Goal: Transaction & Acquisition: Purchase product/service

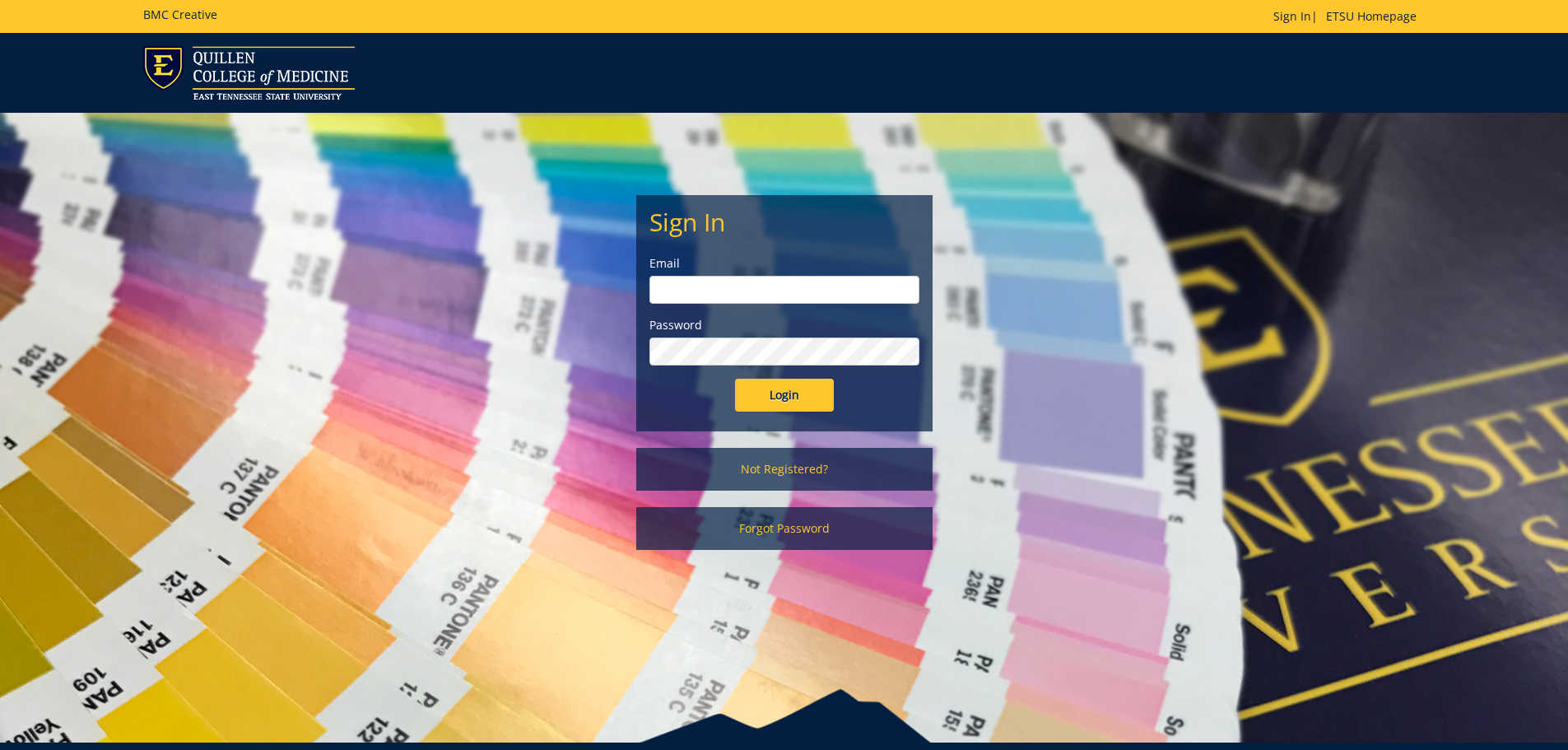
type input "jewettk@etsu.edu"
click at [784, 397] on input "Login" at bounding box center [785, 395] width 99 height 33
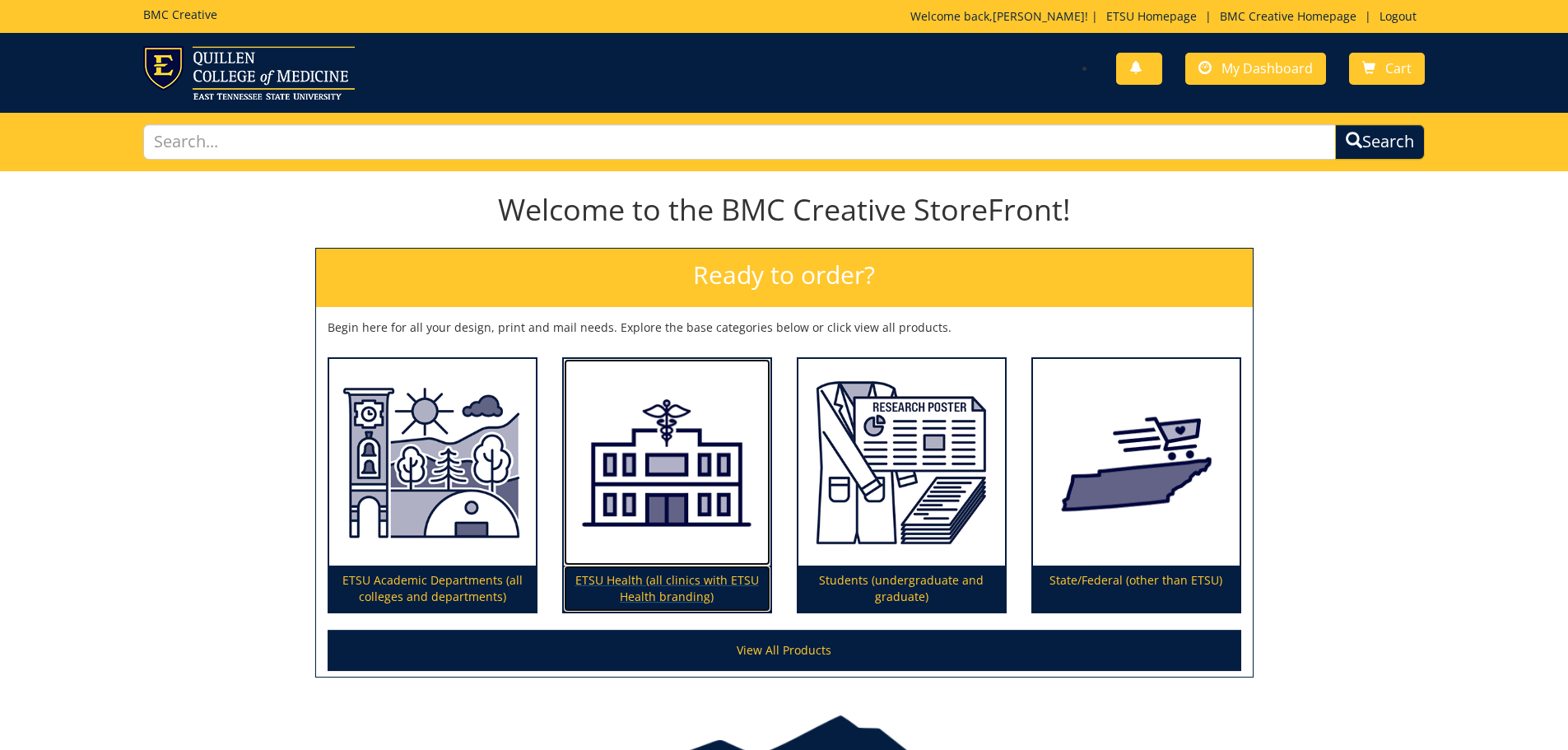
click at [615, 470] on img at bounding box center [666, 463] width 207 height 207
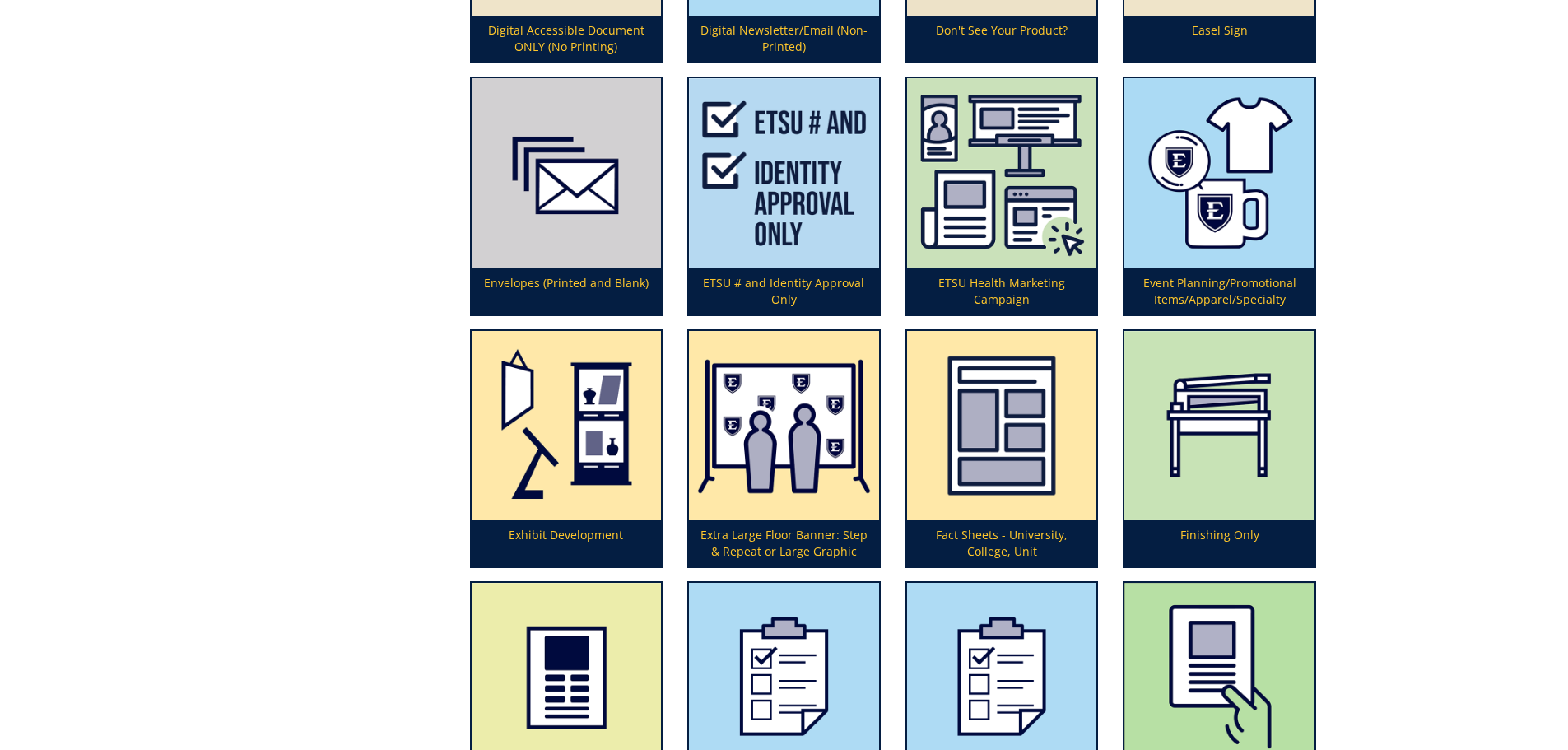
scroll to position [2058, 0]
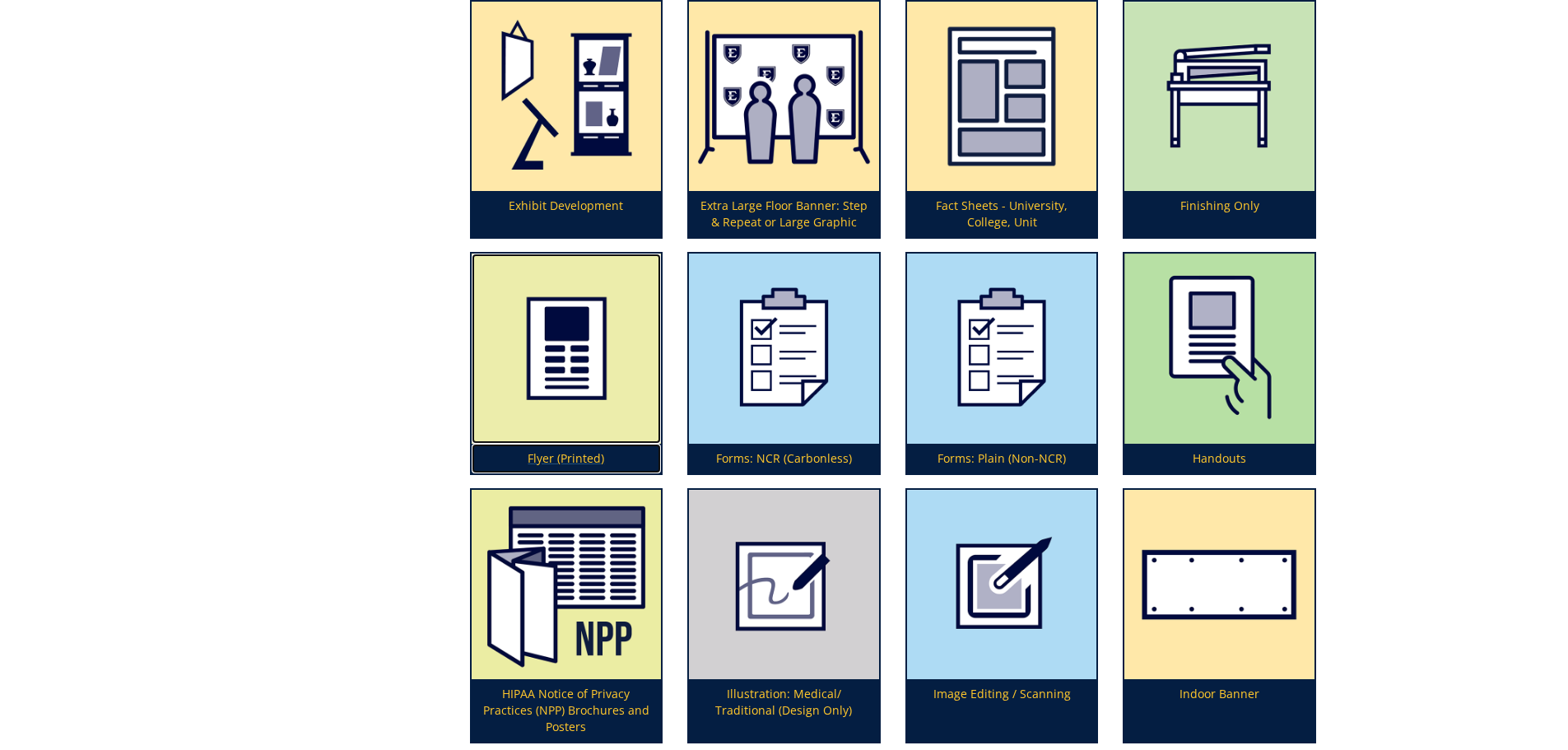
click at [553, 366] on img at bounding box center [566, 348] width 190 height 190
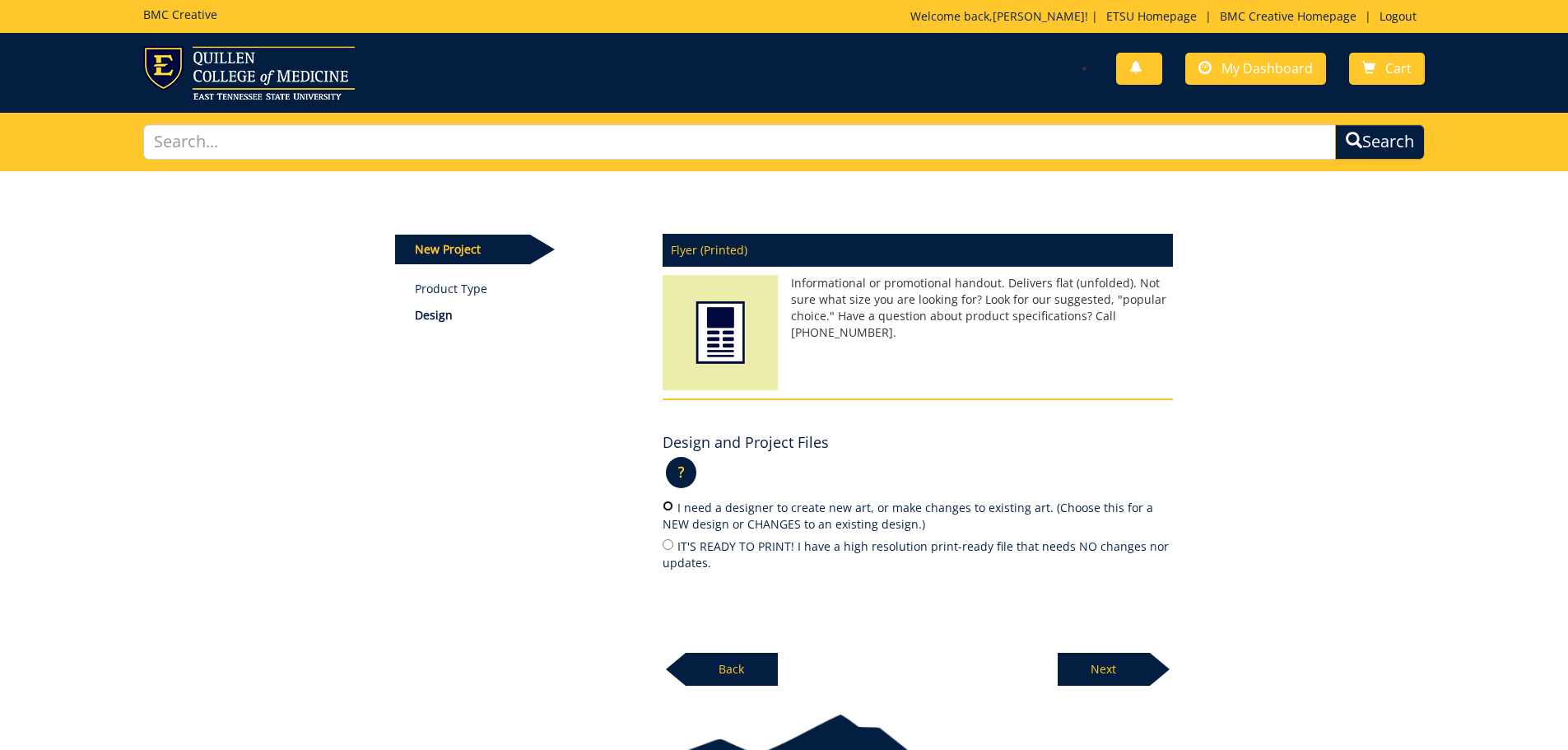
click at [669, 511] on input "I need a designer to create new art, or make changes to existing art. (Choose t…" at bounding box center [668, 506] width 11 height 11
radio input "true"
click at [1104, 661] on p "Next" at bounding box center [1103, 669] width 92 height 33
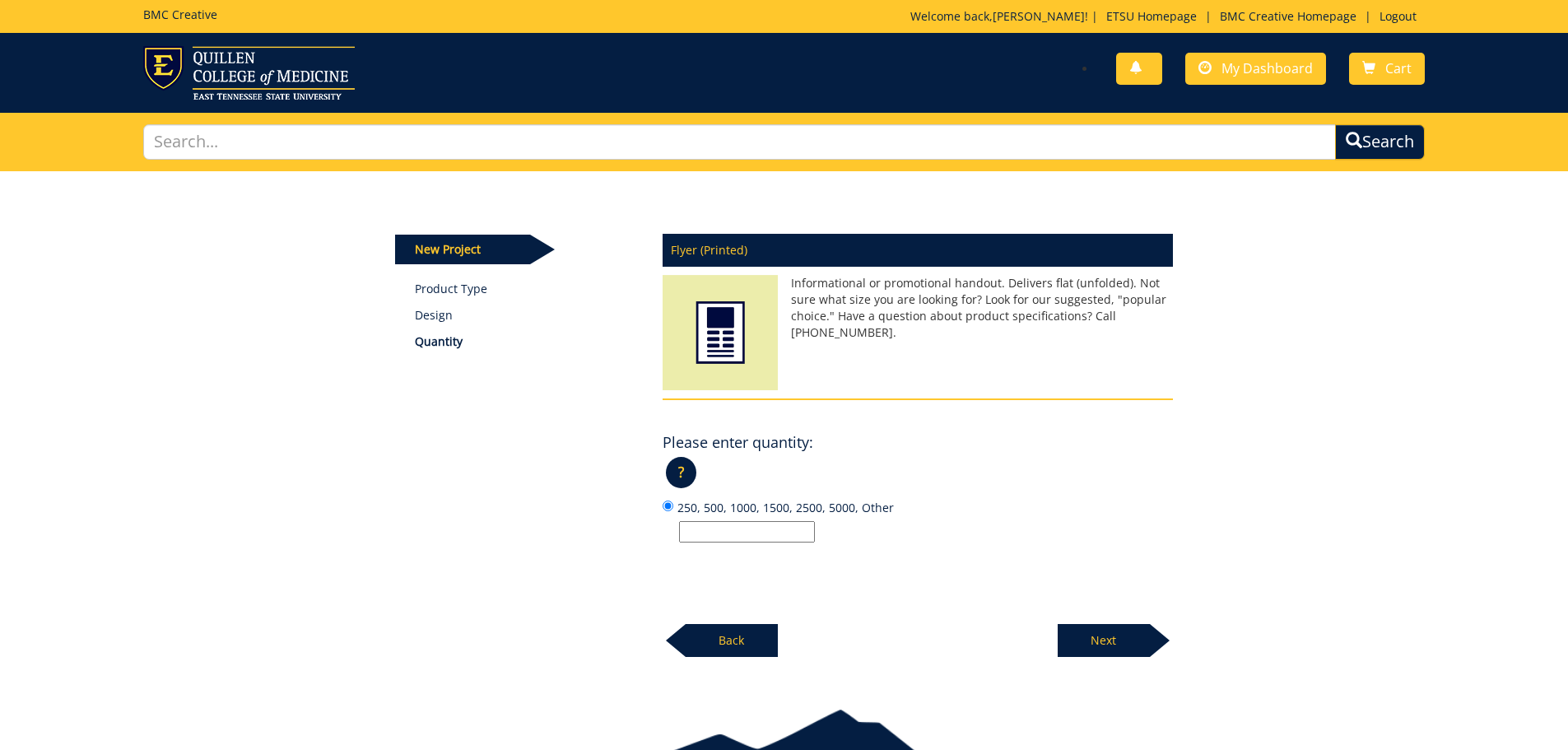
click at [718, 537] on input "250, 500, 1000, 1500, 2500, 5000, Other" at bounding box center [747, 532] width 136 height 21
type input "75"
click at [1148, 642] on p "Next" at bounding box center [1103, 641] width 92 height 33
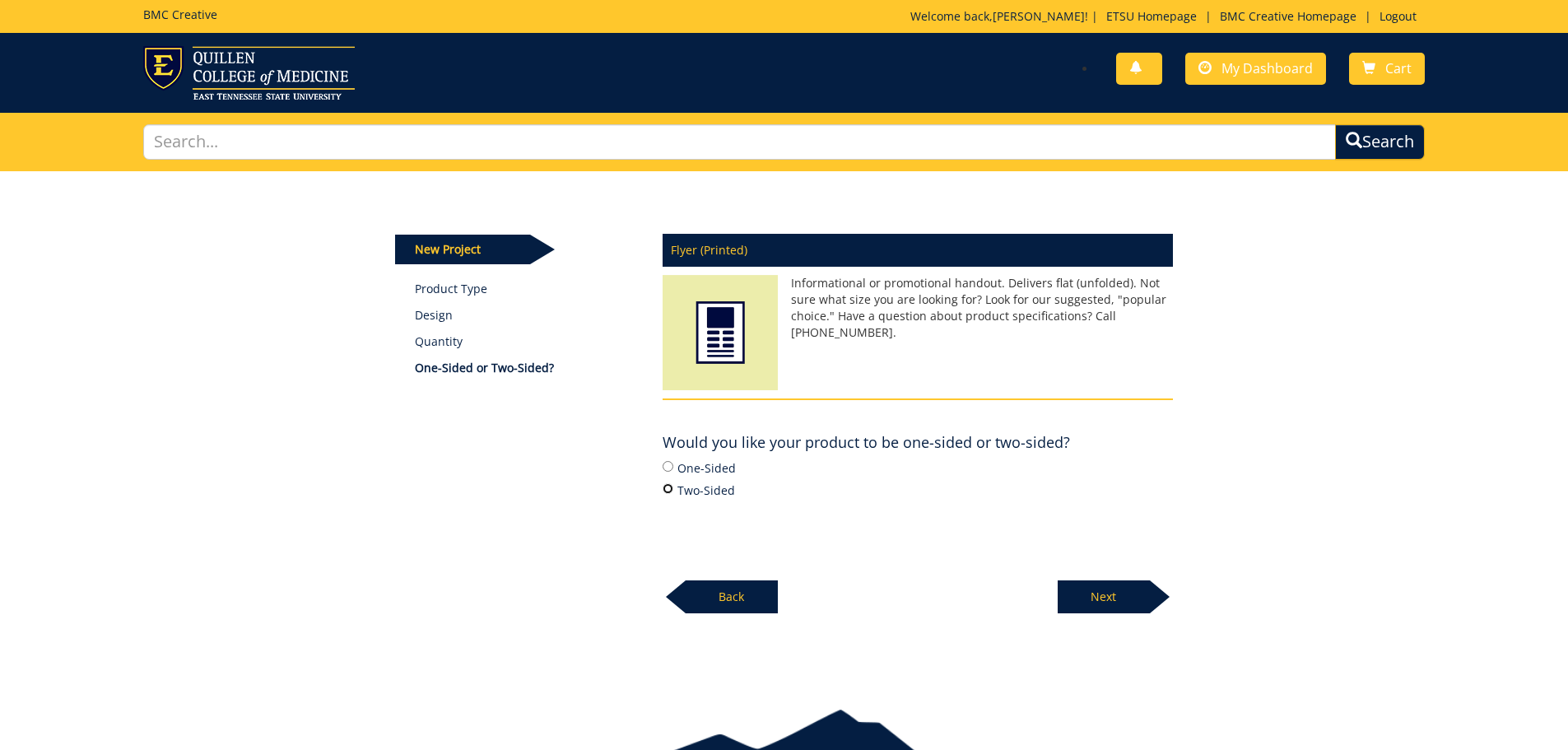
click at [667, 488] on input "Two-Sided" at bounding box center [668, 488] width 11 height 11
radio input "true"
click at [1096, 600] on p "Next" at bounding box center [1103, 597] width 92 height 33
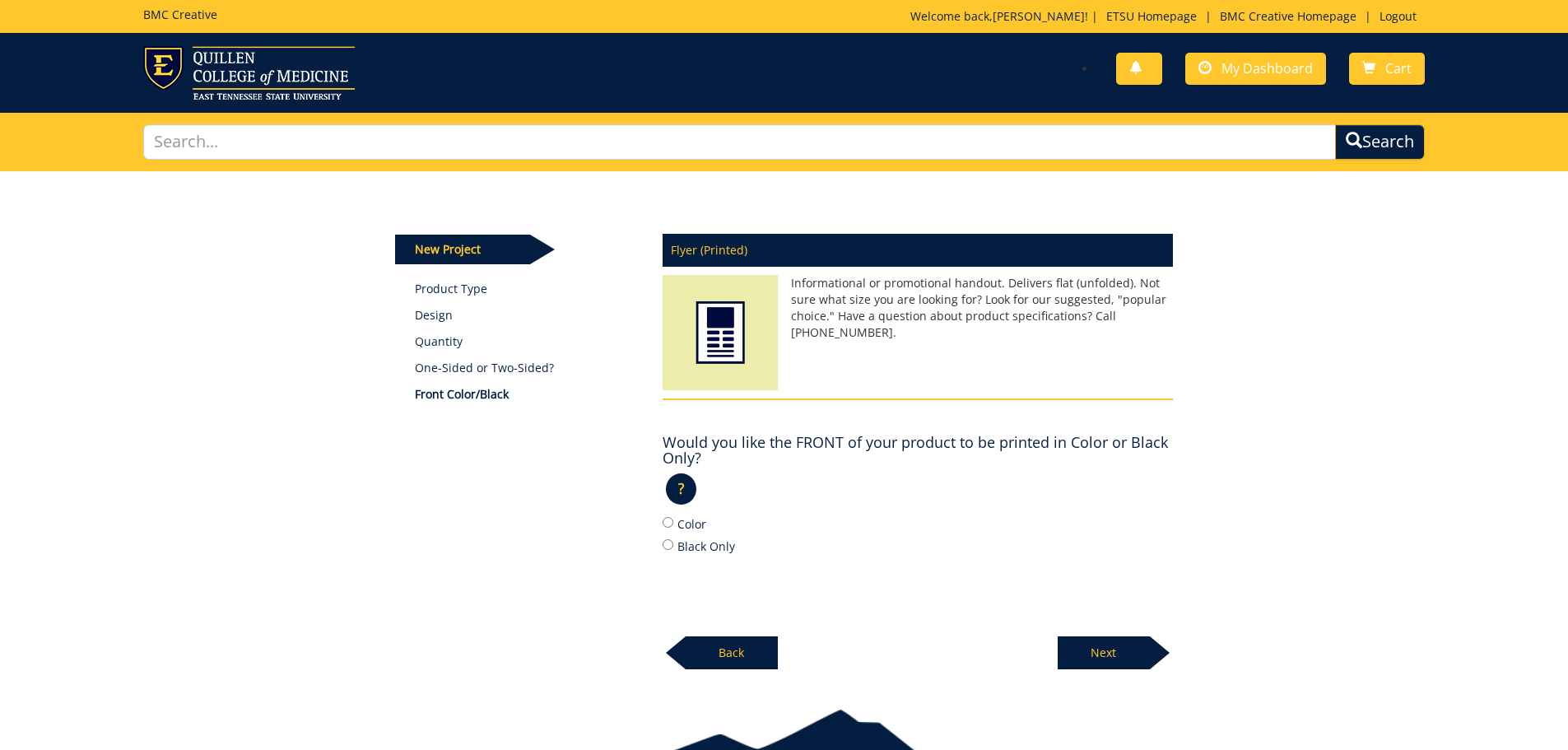
click at [678, 520] on label "Color" at bounding box center [918, 523] width 510 height 18
click at [674, 520] on input "Color" at bounding box center [668, 522] width 11 height 11
radio input "true"
click at [1120, 648] on p "Next" at bounding box center [1103, 653] width 92 height 33
click at [672, 523] on input "Color" at bounding box center [668, 522] width 11 height 11
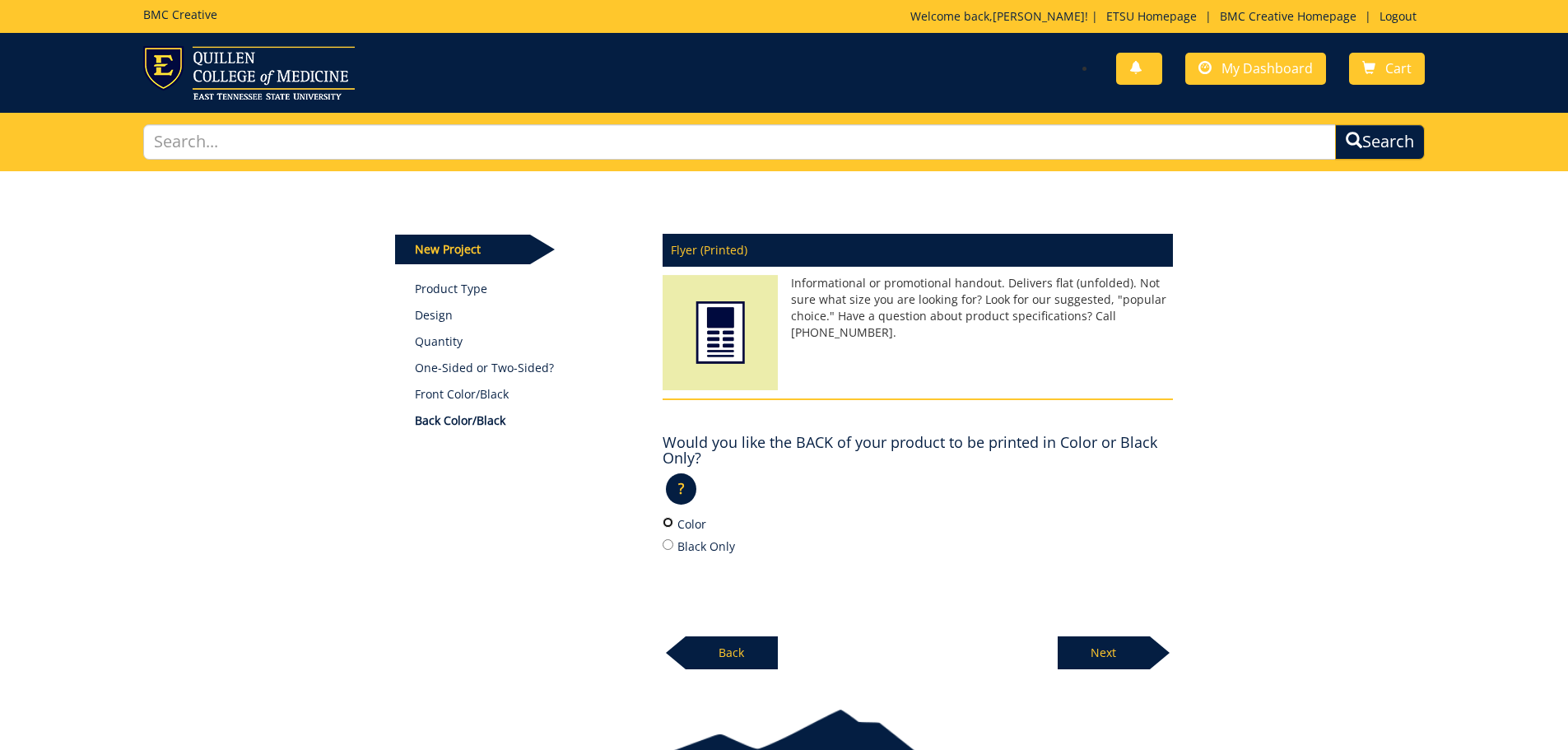
radio input "true"
click at [1159, 652] on div at bounding box center [1160, 653] width 20 height 33
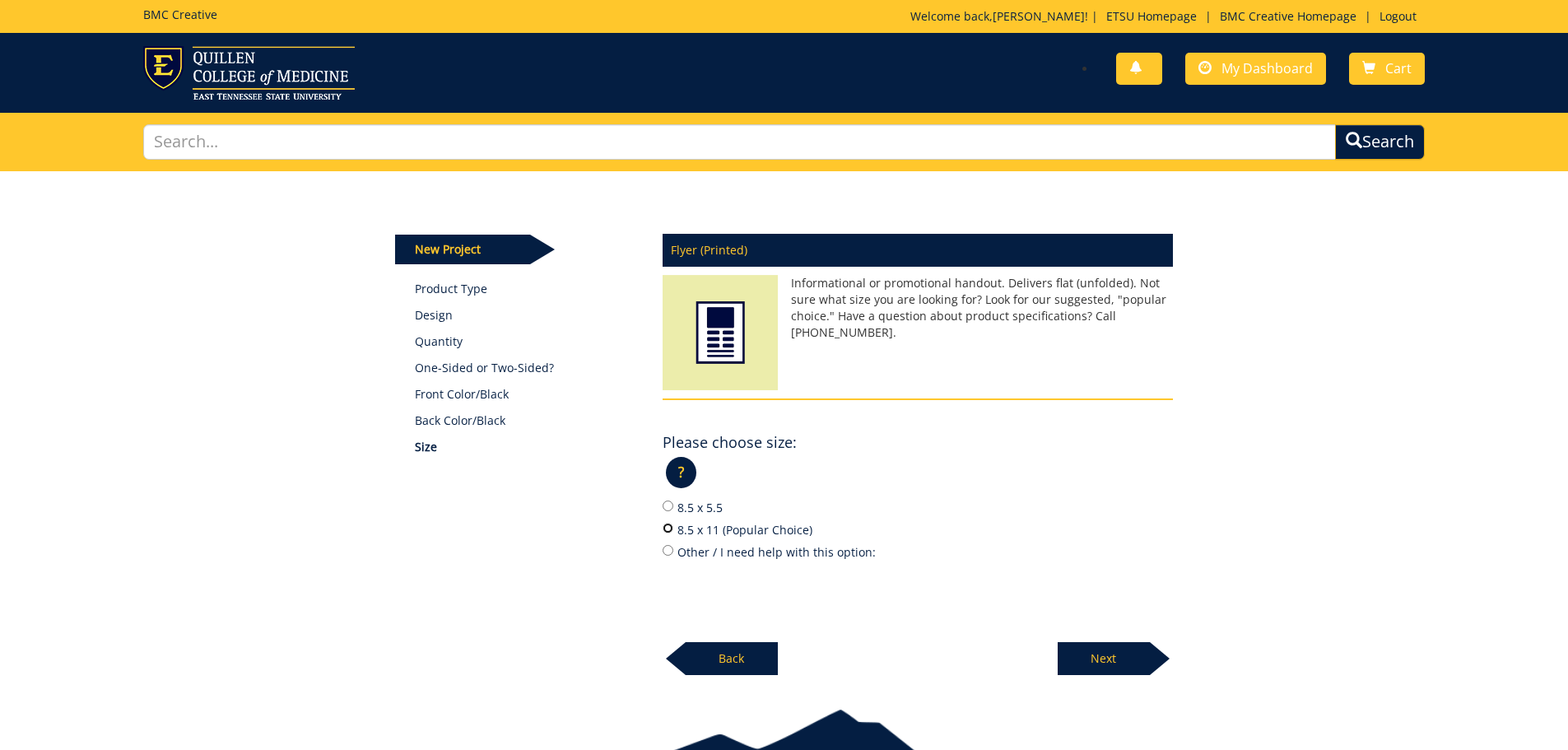
click at [671, 532] on input "8.5 x 11 (Popular Choice)" at bounding box center [668, 528] width 11 height 11
radio input "true"
click at [1126, 657] on p "Next" at bounding box center [1103, 658] width 92 height 33
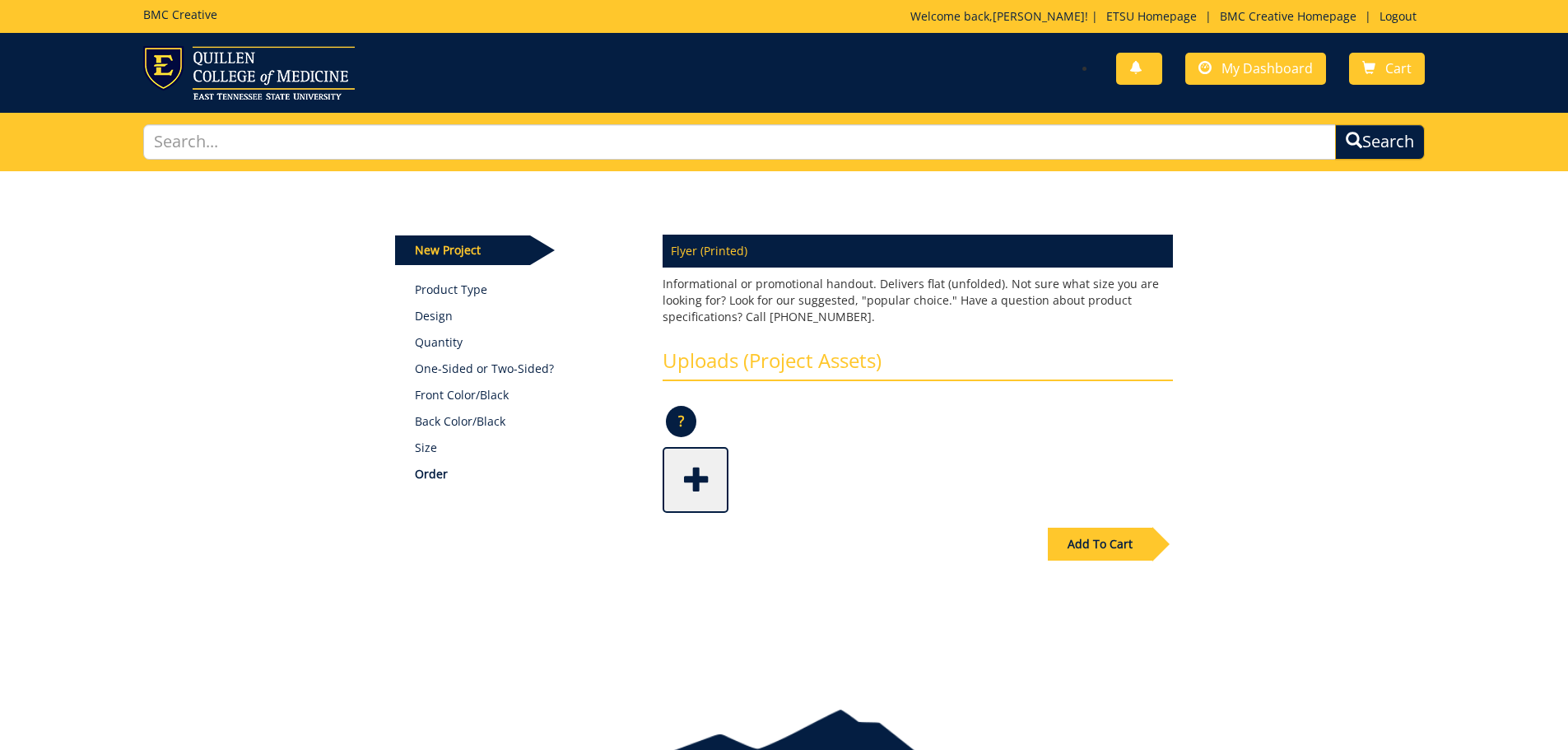
click at [716, 467] on span at bounding box center [698, 478] width 66 height 58
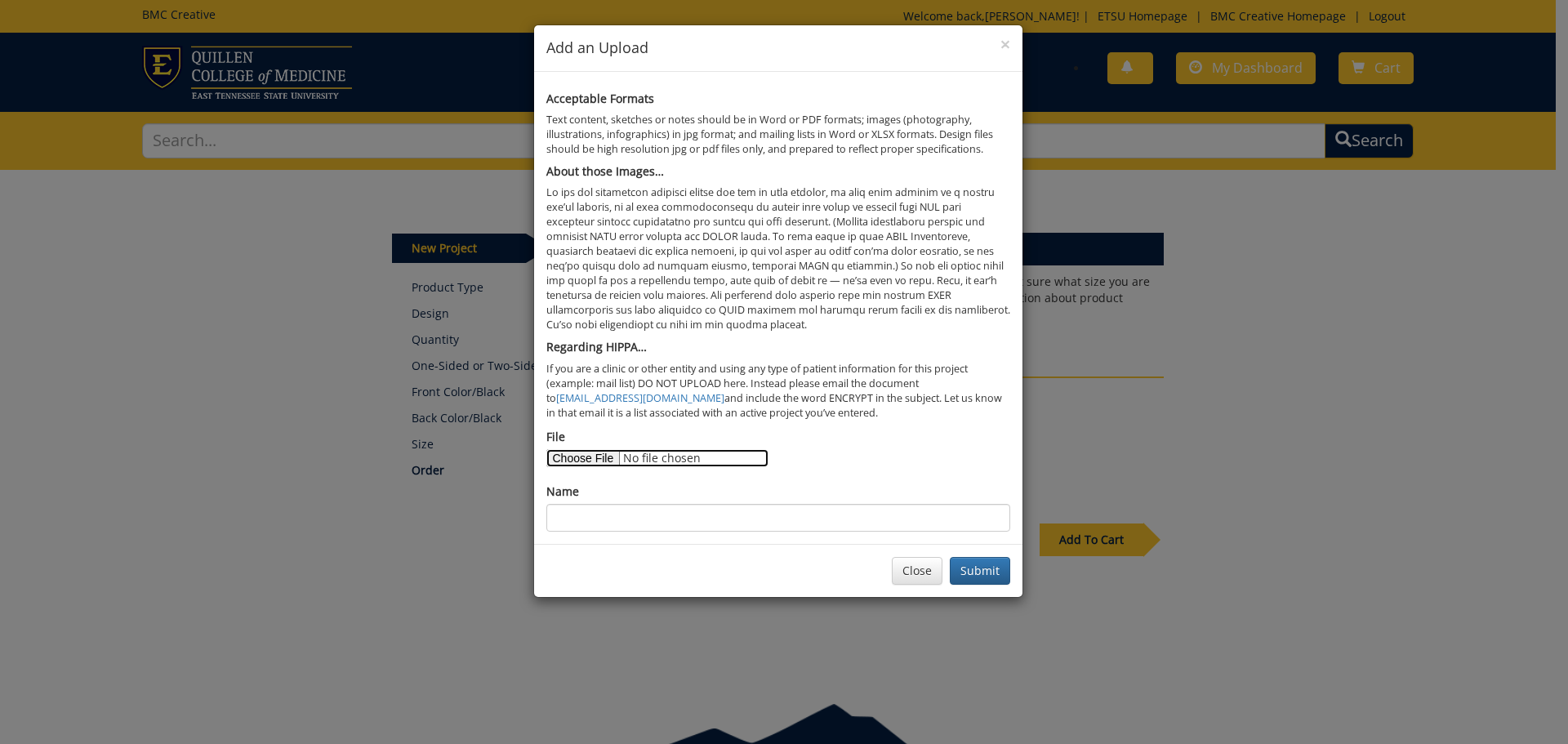
click at [567, 455] on input "File" at bounding box center [657, 458] width 222 height 18
type input "C:\fakepath\SPEAK OUT Group Flyer.docx"
click at [887, 508] on input "Name" at bounding box center [778, 517] width 463 height 27
click at [588, 513] on input "SPEAKOUT! Group Therapy Flyer" at bounding box center [778, 517] width 463 height 27
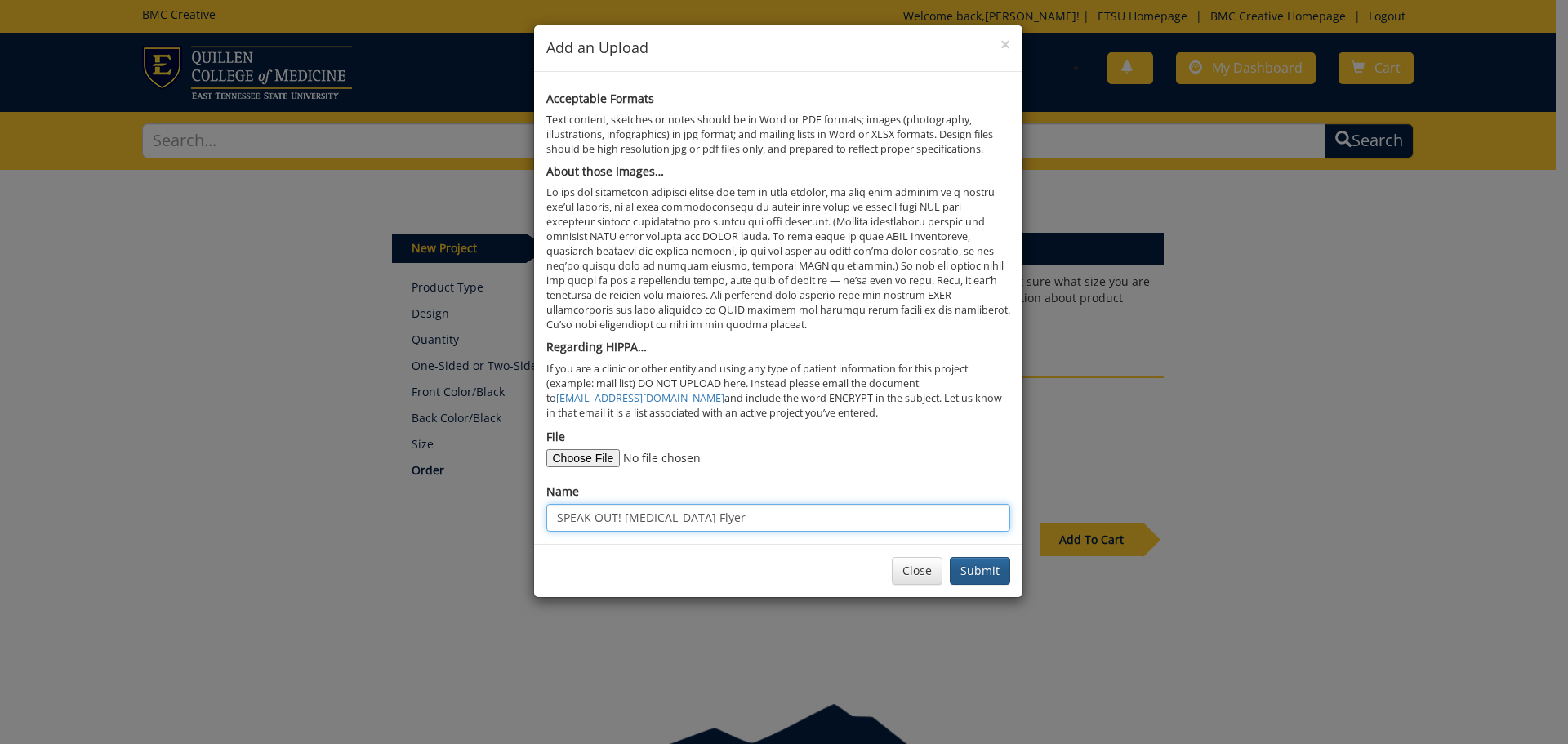
type input "SPEAK OUT! Group Therapy Flyer"
click at [961, 574] on button "Submit" at bounding box center [980, 571] width 60 height 27
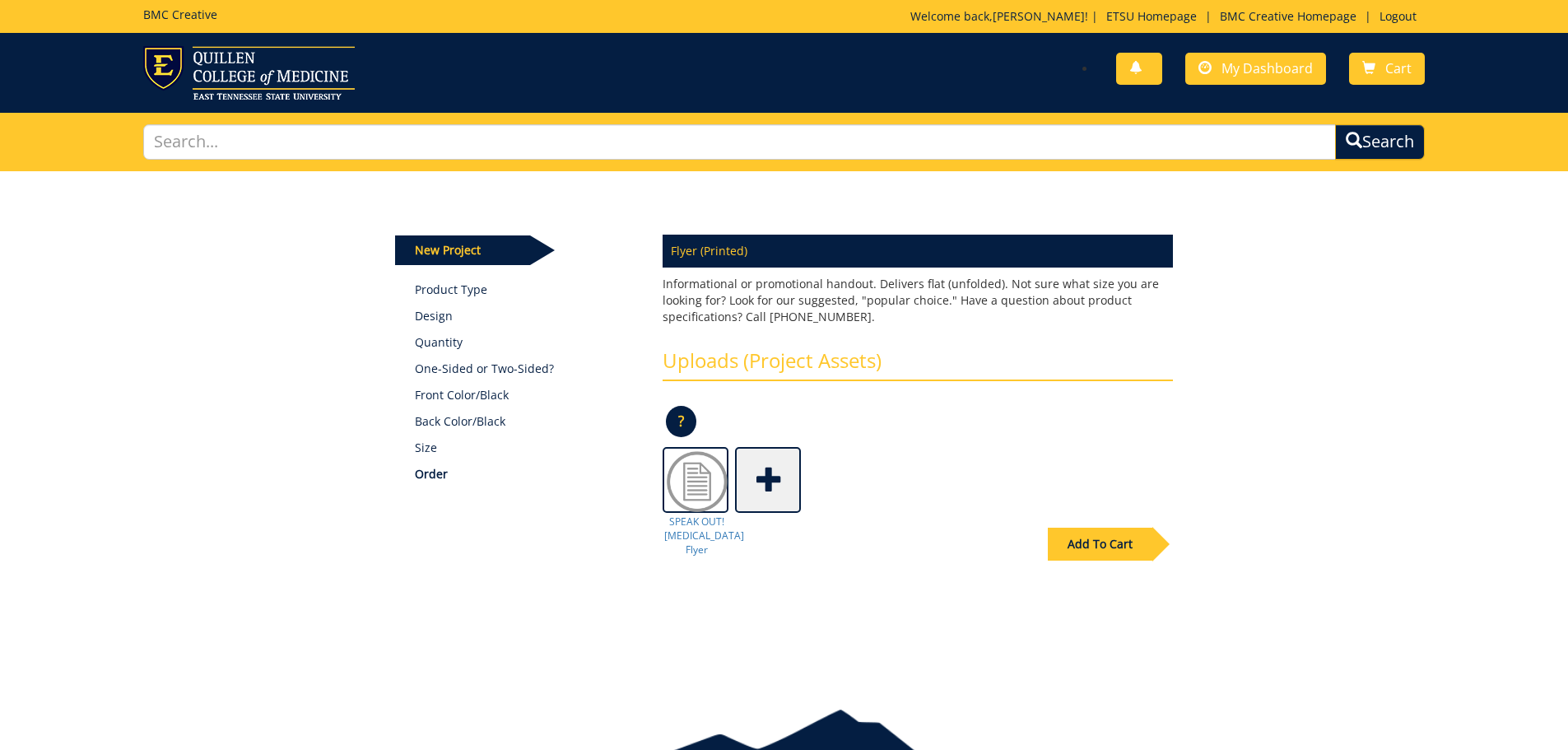
click at [1096, 534] on div "Add To Cart" at bounding box center [1101, 544] width 105 height 33
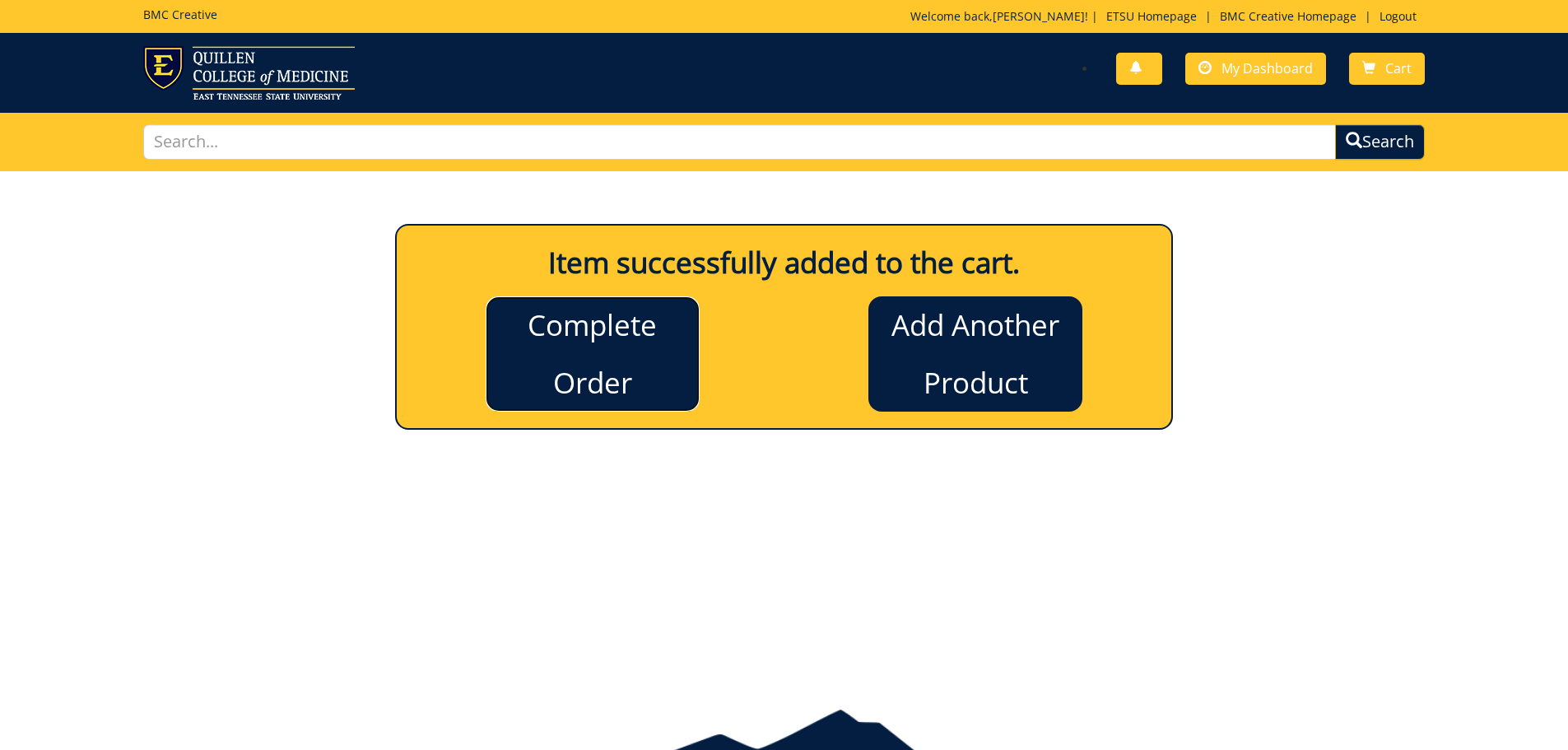
click at [593, 376] on link "Complete Order" at bounding box center [592, 354] width 214 height 116
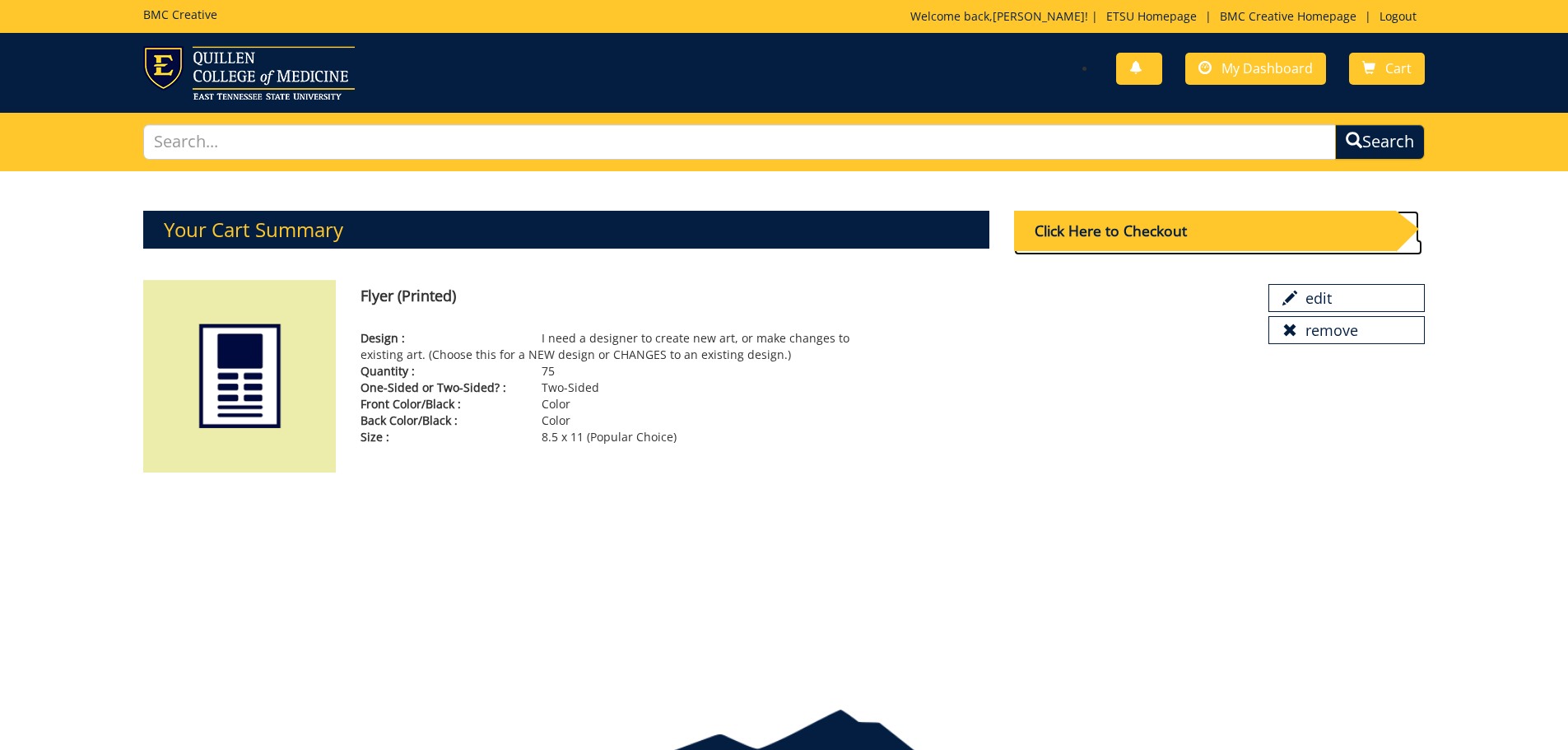
click at [1131, 229] on div "Click Here to Checkout" at bounding box center [1205, 231] width 382 height 40
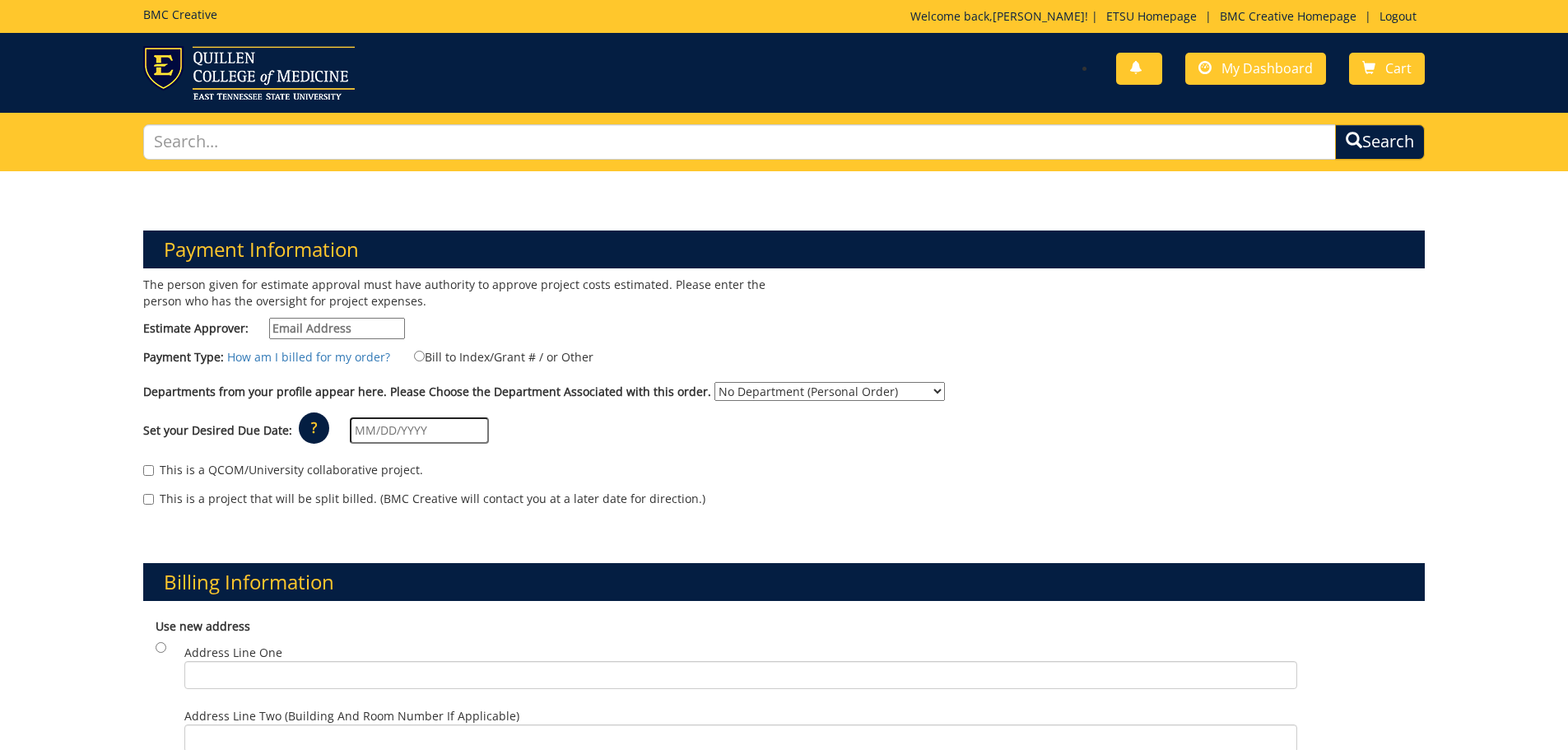
click at [364, 433] on input "text" at bounding box center [420, 431] width 140 height 27
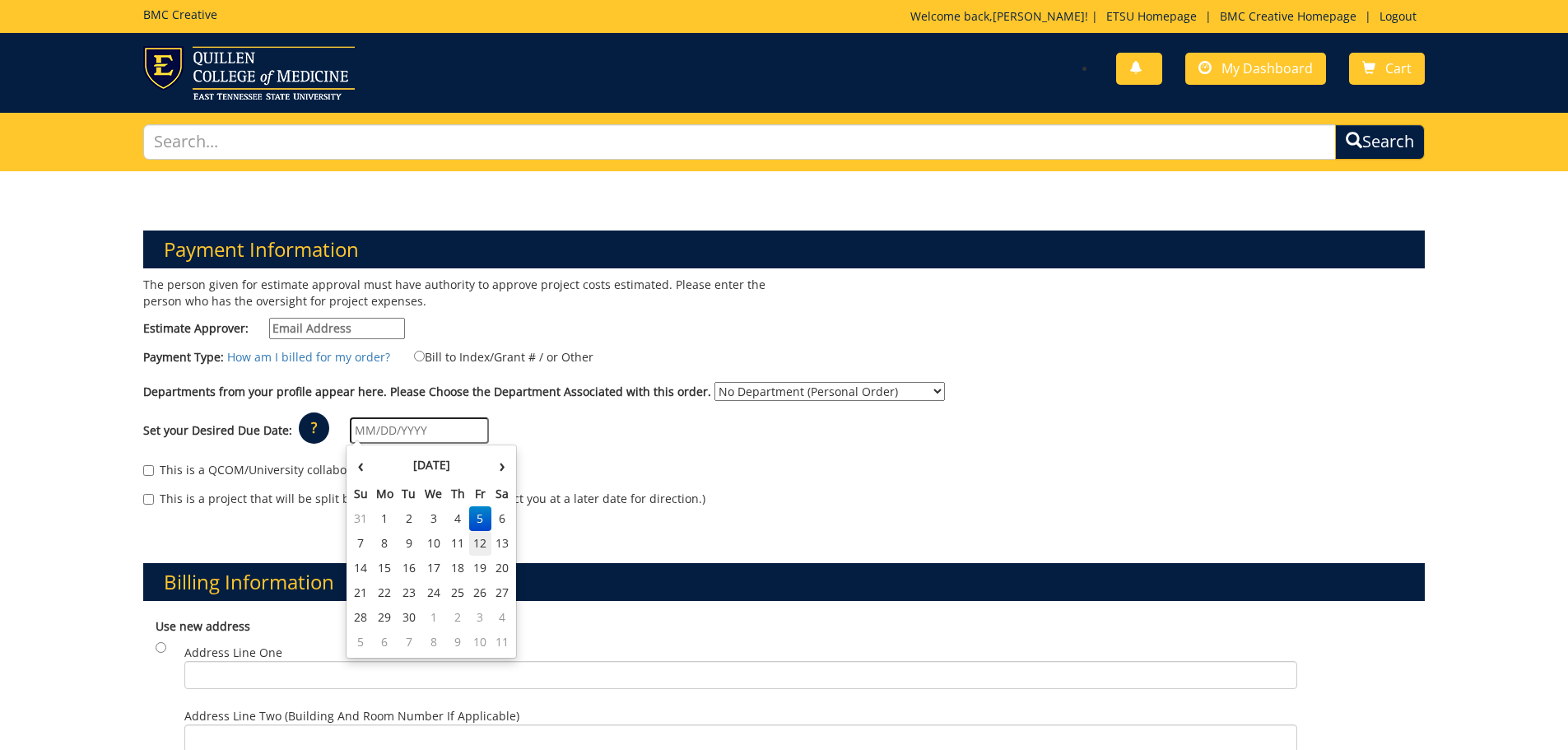
click at [476, 551] on td "12" at bounding box center [480, 543] width 22 height 25
type input "[DATE]"
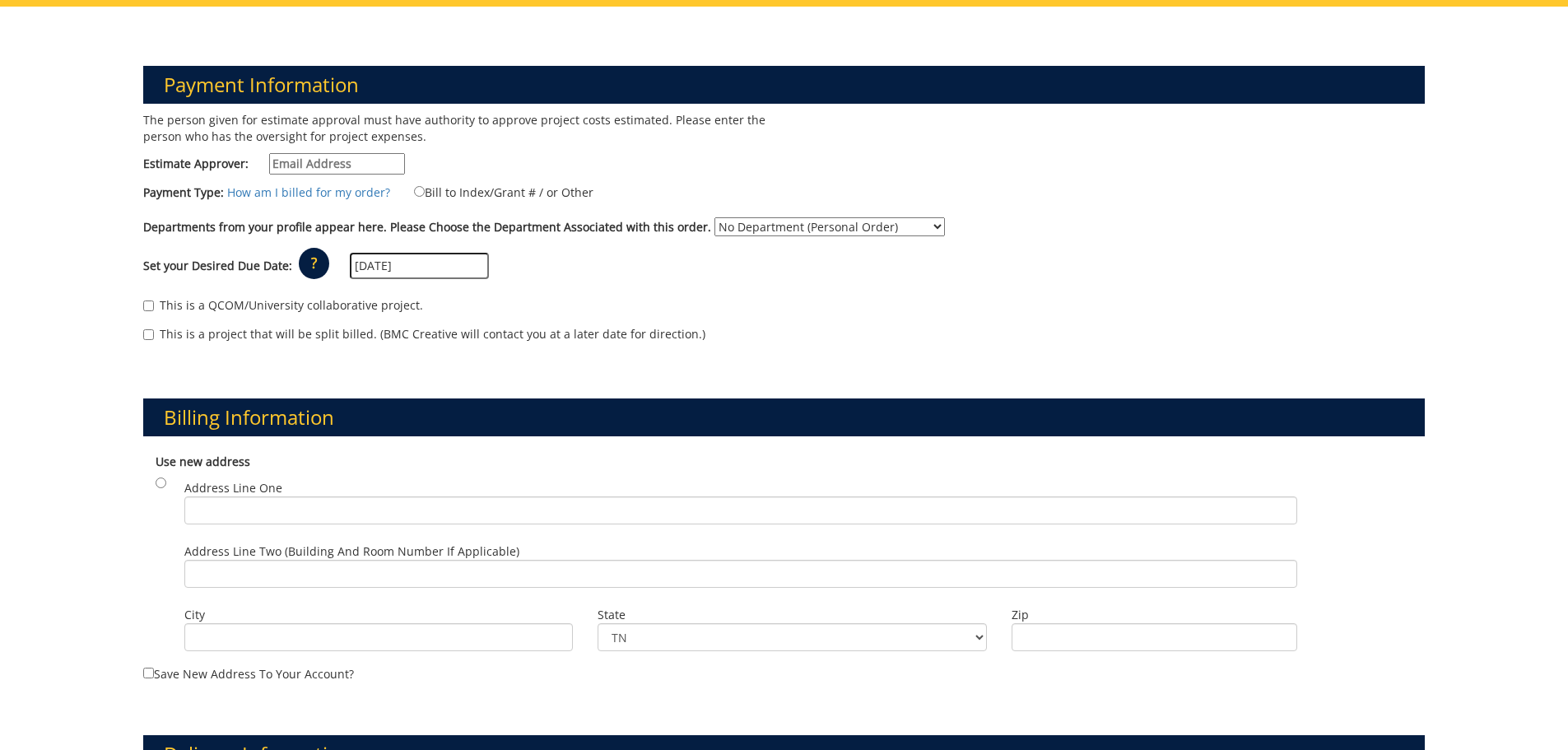
scroll to position [330, 0]
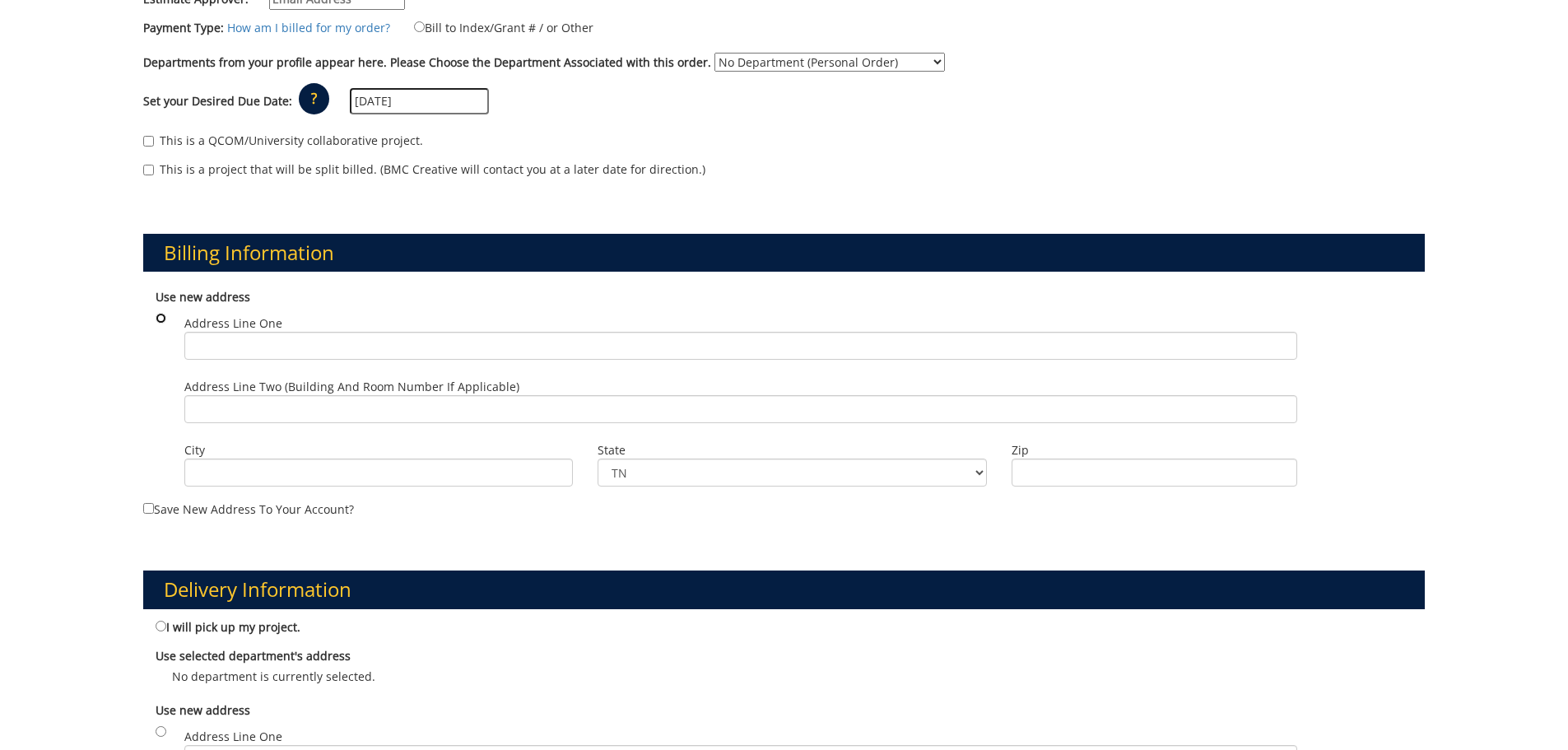
click at [163, 320] on input "radio" at bounding box center [161, 319] width 11 height 11
radio input "true"
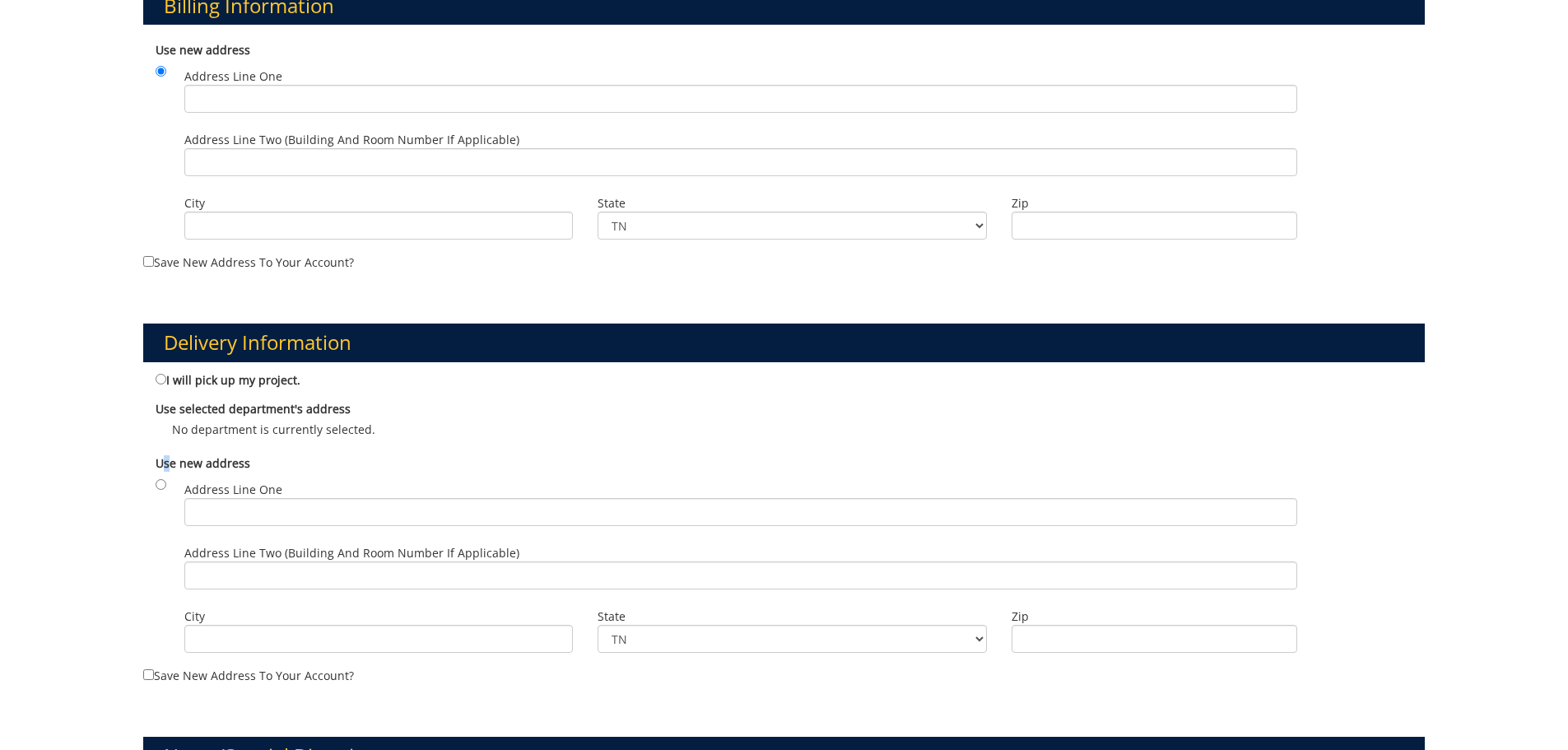
click at [167, 487] on div "Use new address Address Line One Address Line Two (Building and Room Number if …" at bounding box center [784, 556] width 1282 height 219
click at [252, 516] on input "Address Line One" at bounding box center [741, 512] width 1113 height 28
type input "1000 Jason Witten Way"
type input "Elizabethton"
type input "37643"
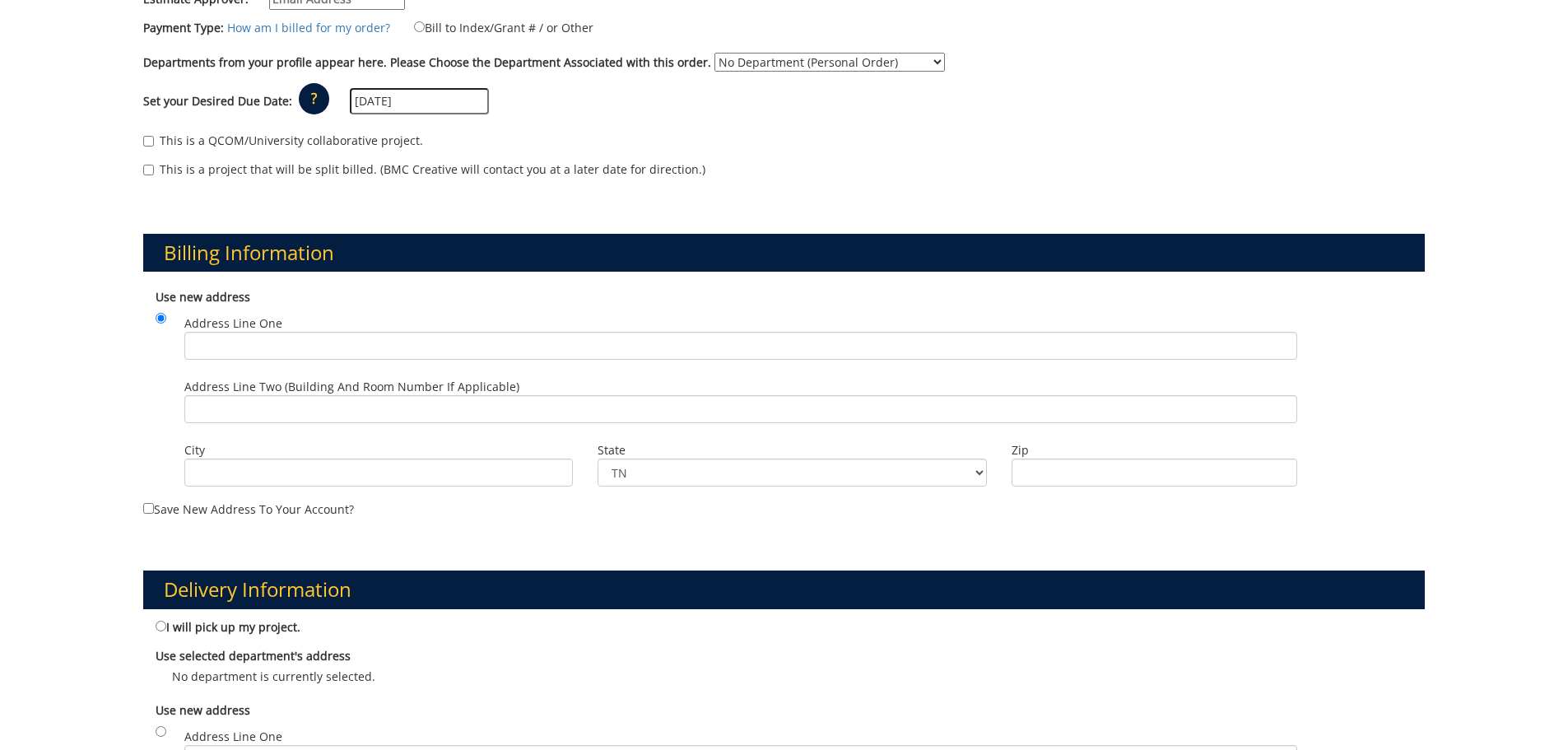
scroll to position [247, 0]
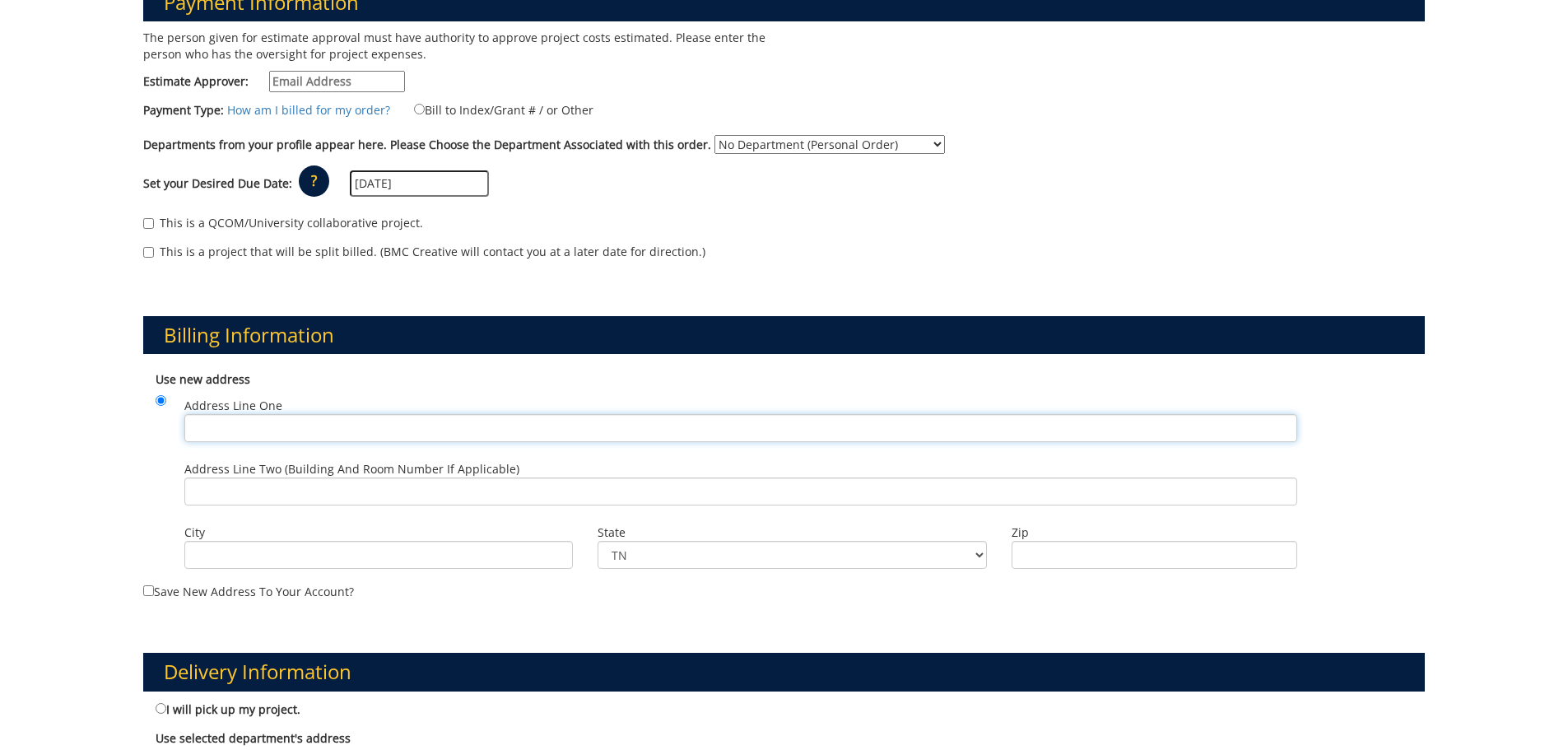
click at [243, 427] on input "Address Line One" at bounding box center [741, 428] width 1113 height 28
type input "1000 Jason Witten Way"
type input "[EMAIL_ADDRESS][DOMAIN_NAME]"
type input "Elizabethton"
type input "37643"
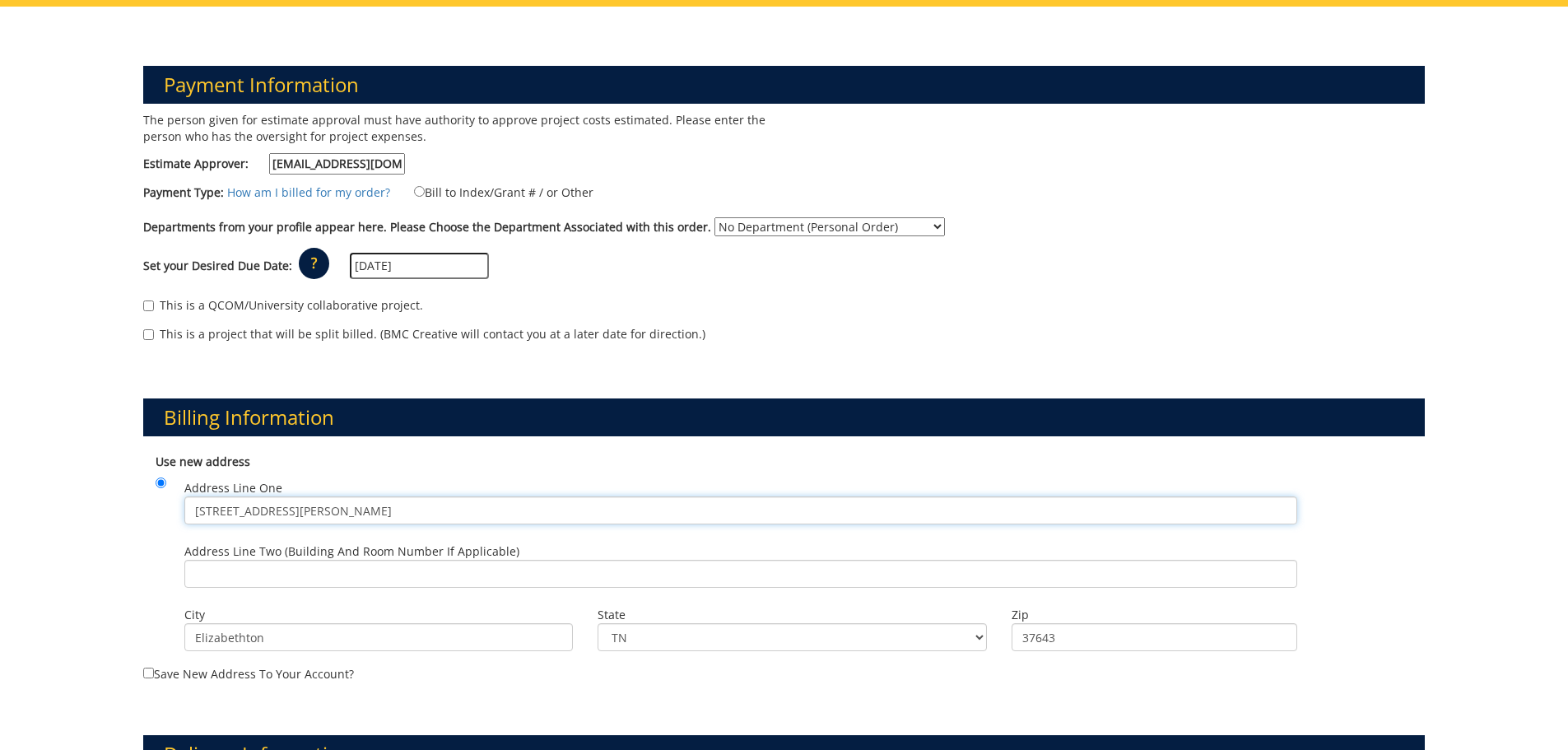
scroll to position [0, 0]
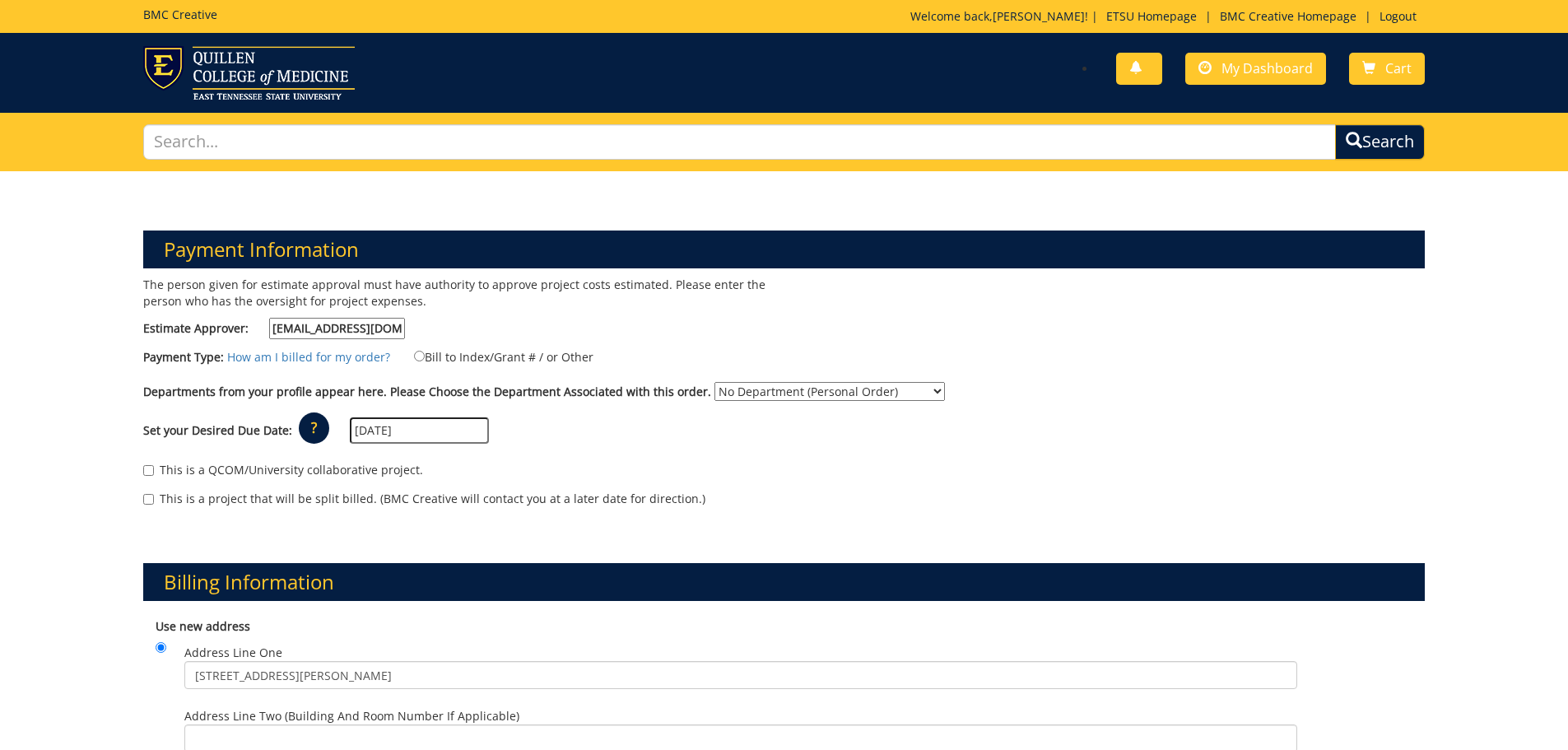
click at [741, 395] on select "No Department (Personal Order) Audiology and Speech-Language Pathology" at bounding box center [829, 391] width 230 height 19
select select "18"
click at [714, 382] on select "No Department (Personal Order) Audiology and Speech-Language Pathology" at bounding box center [829, 391] width 230 height 19
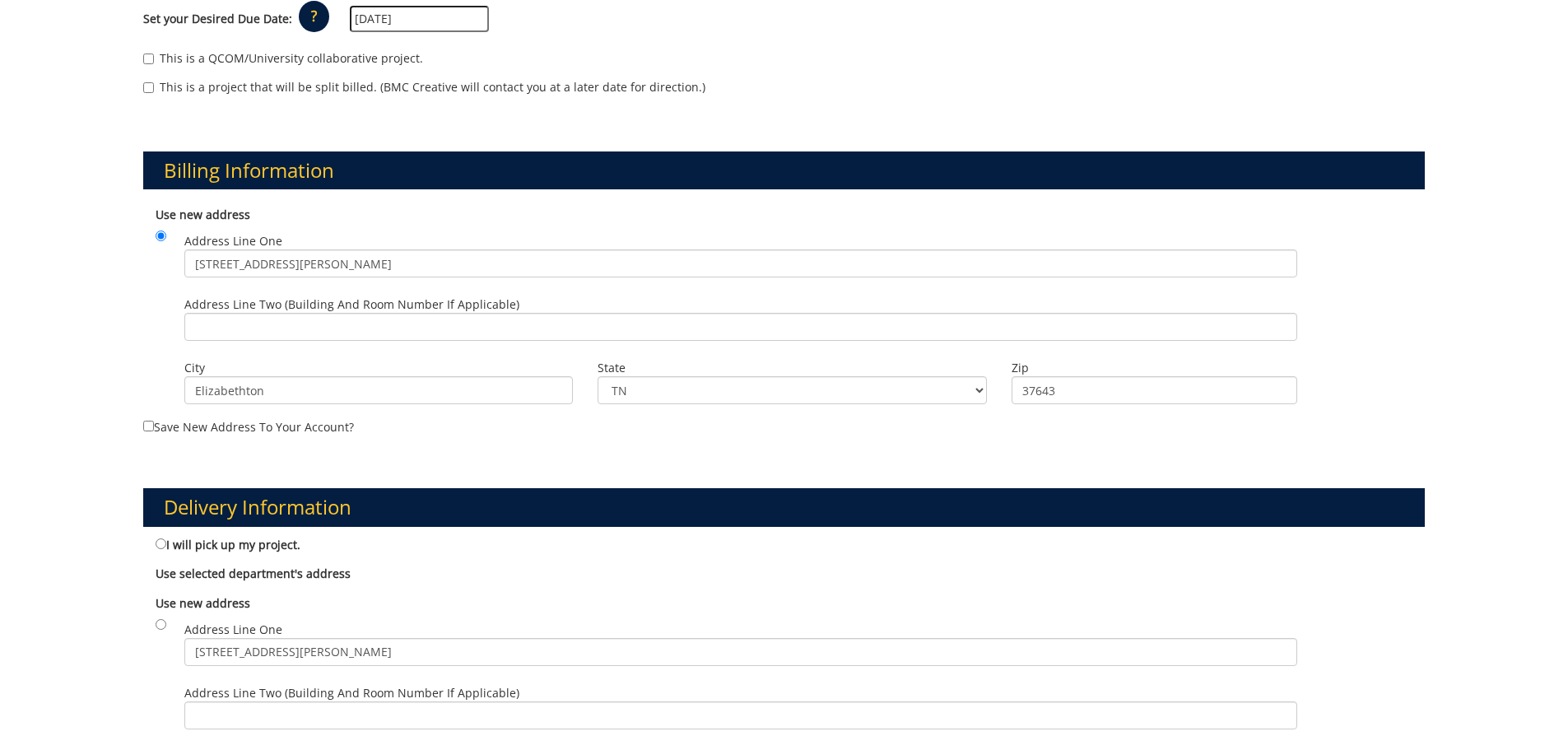
scroll to position [741, 0]
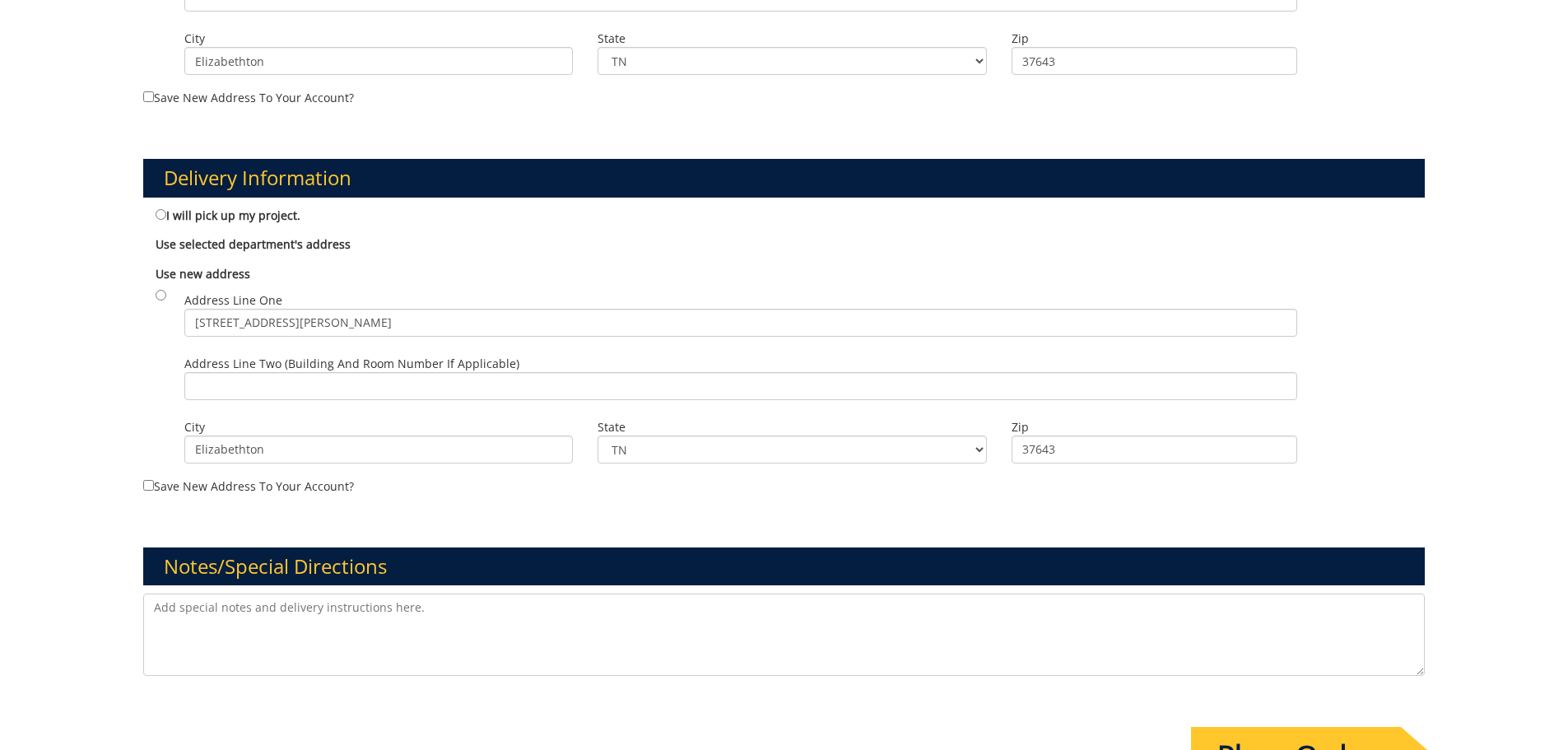
click at [1316, 745] on input "Place Order" at bounding box center [1296, 756] width 210 height 58
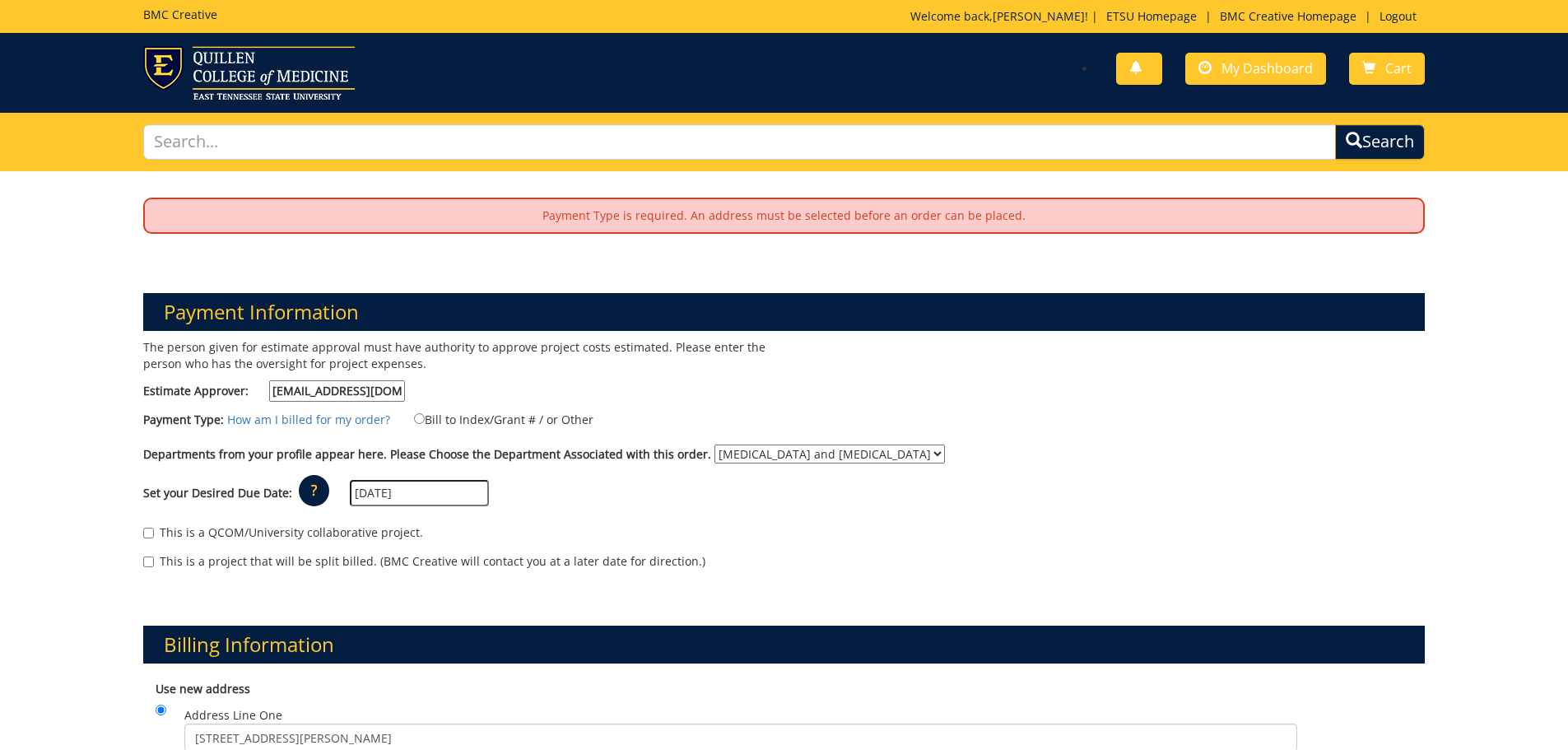
click at [410, 425] on label "Bill to Index/Grant # / or Other" at bounding box center [494, 420] width 200 height 18
click at [414, 424] on input "Bill to Index/Grant # / or Other" at bounding box center [420, 419] width 11 height 11
radio input "true"
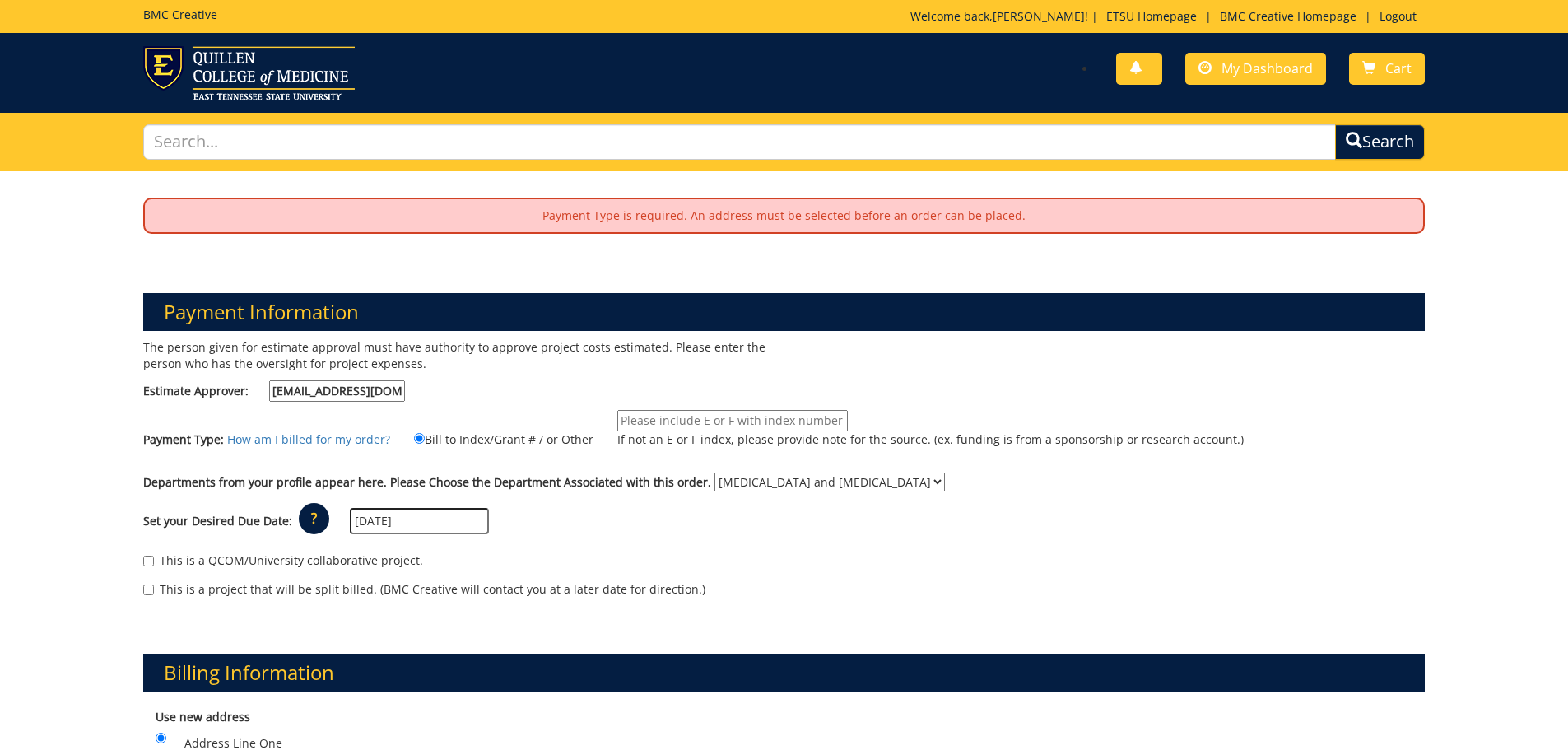
click at [703, 425] on input "If not an E or F index, please provide note for the source. (ex. funding is fro…" at bounding box center [733, 420] width 230 height 21
click at [715, 426] on input "If not an E or F index, please provide note for the source. (ex. funding is fro…" at bounding box center [733, 420] width 230 height 21
paste input "10-75900-200008-120-74110-200-999-999-999-999-99"
type input "10-75900-200008-120-74110-200-999-999-999-999-99"
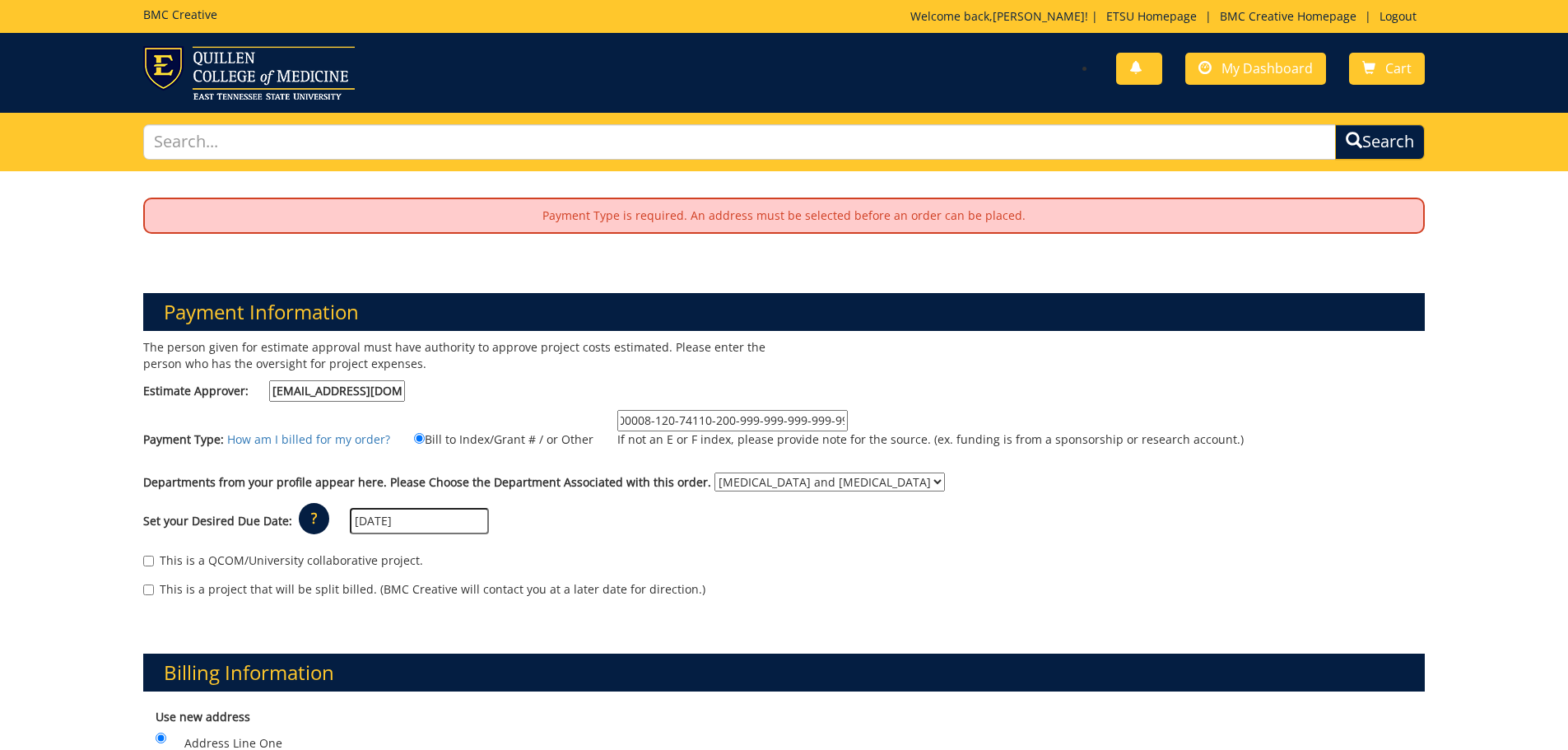
scroll to position [0, 0]
click at [1093, 378] on div "The person given for estimate approval must have authority to approve project c…" at bounding box center [785, 476] width 1307 height 275
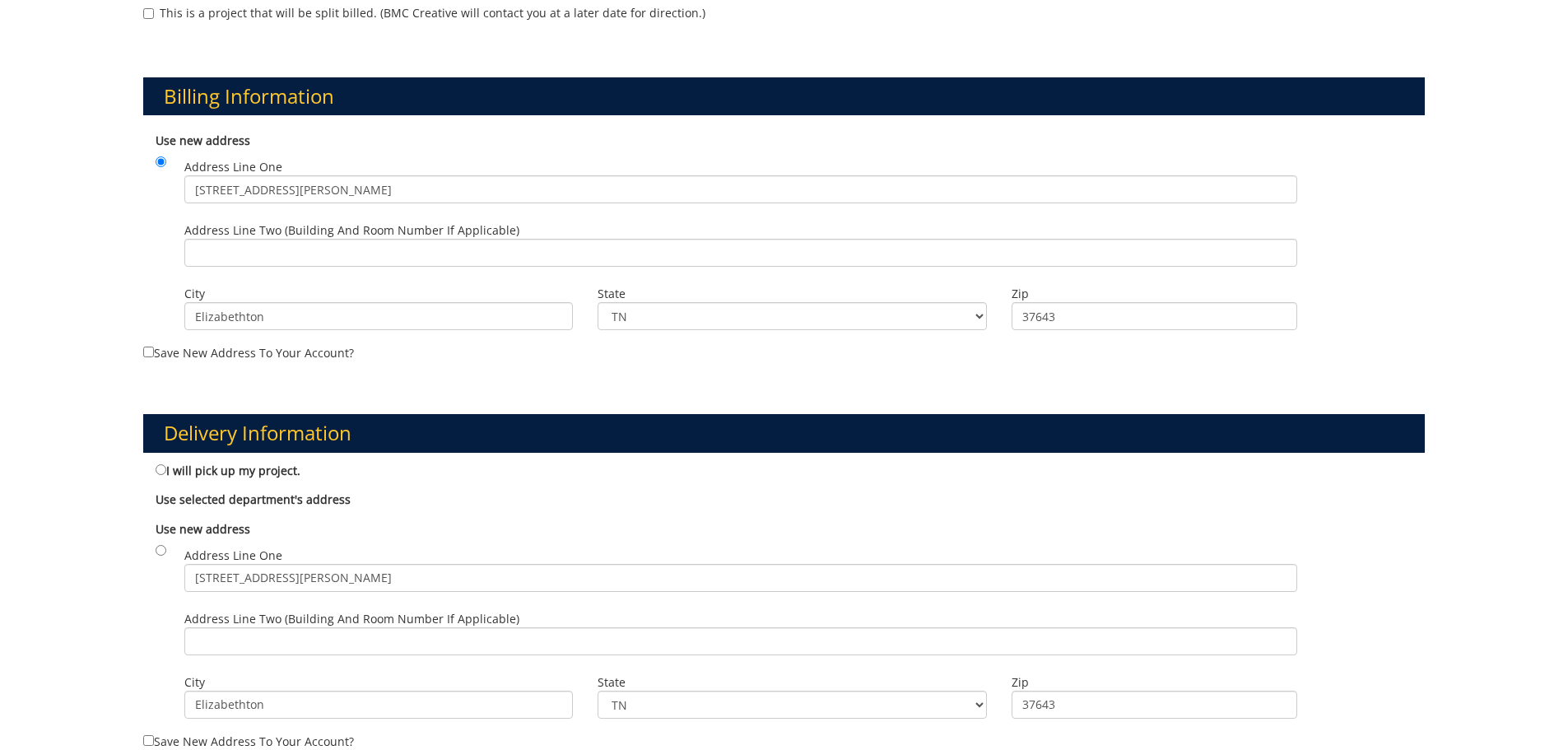
scroll to position [1070, 0]
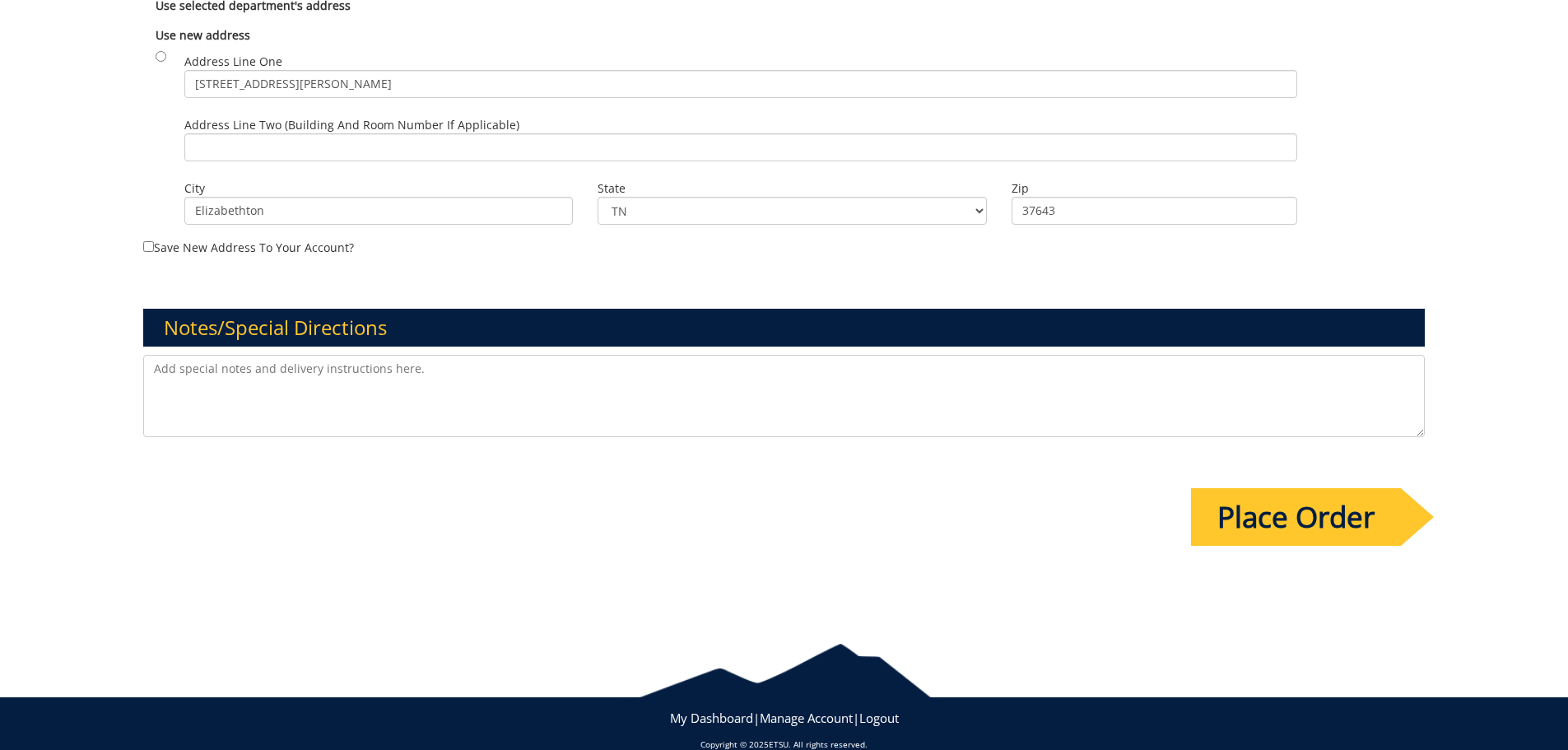
click at [1359, 522] on input "Place Order" at bounding box center [1296, 517] width 210 height 58
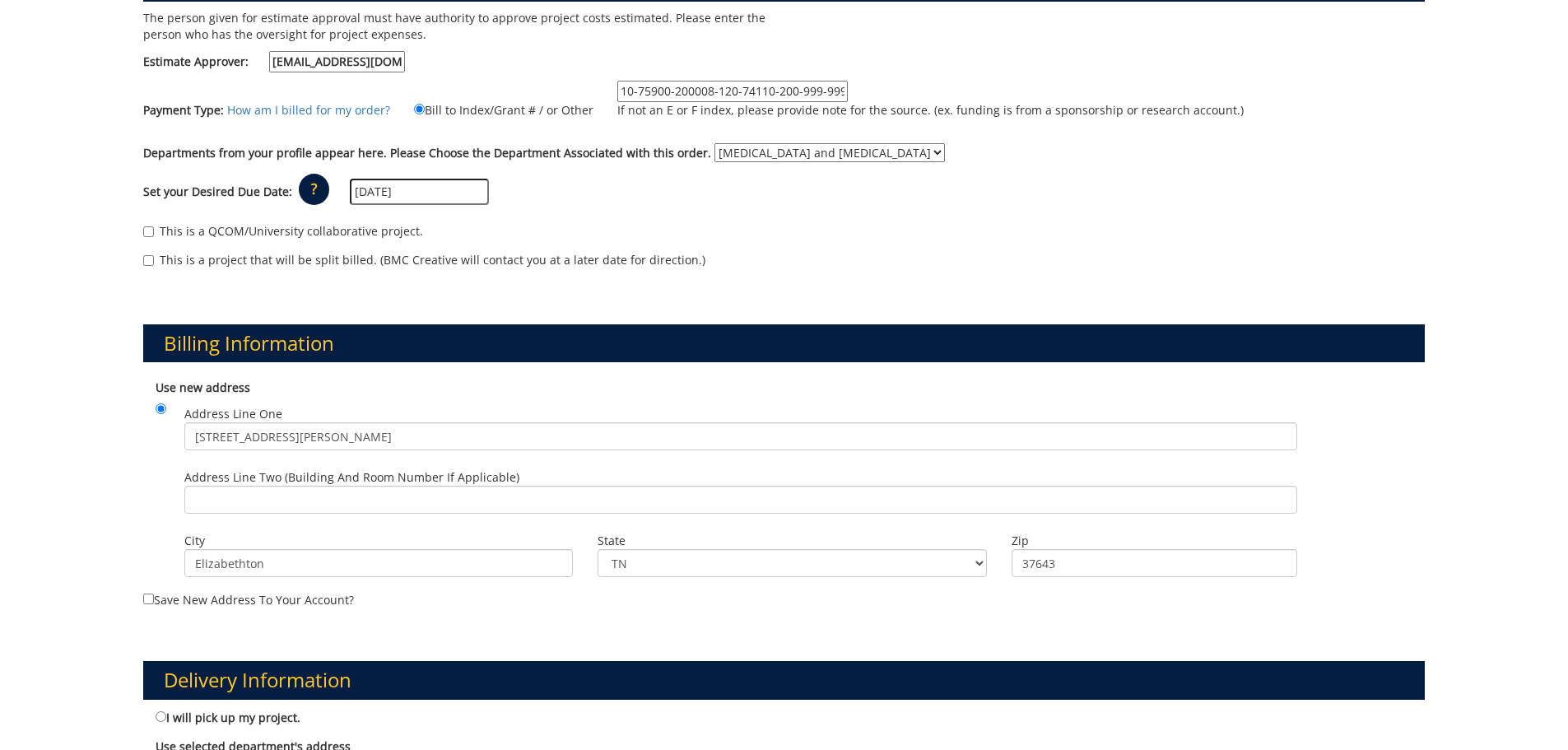
scroll to position [576, 0]
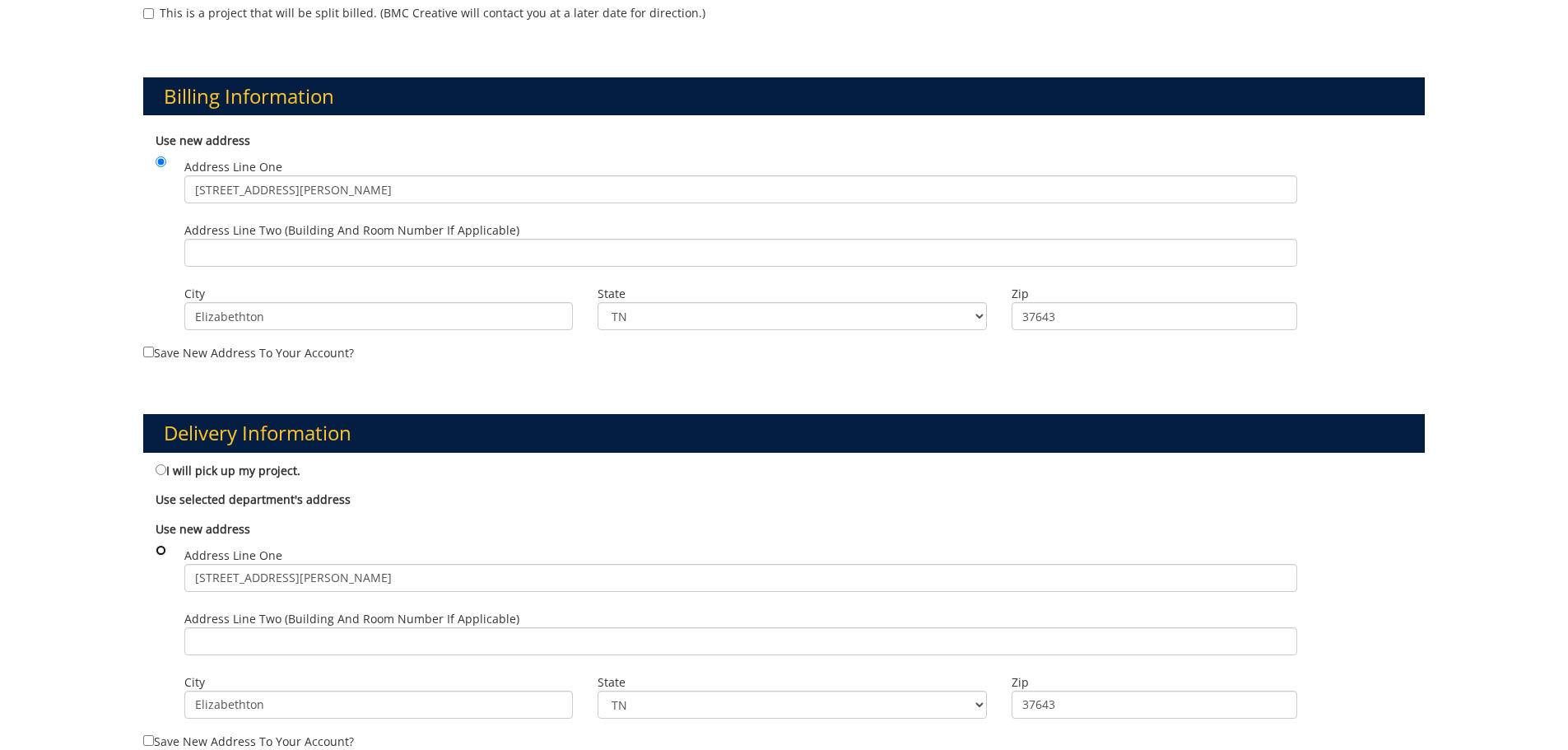
click at [162, 552] on input "radio" at bounding box center [161, 551] width 11 height 11
radio input "true"
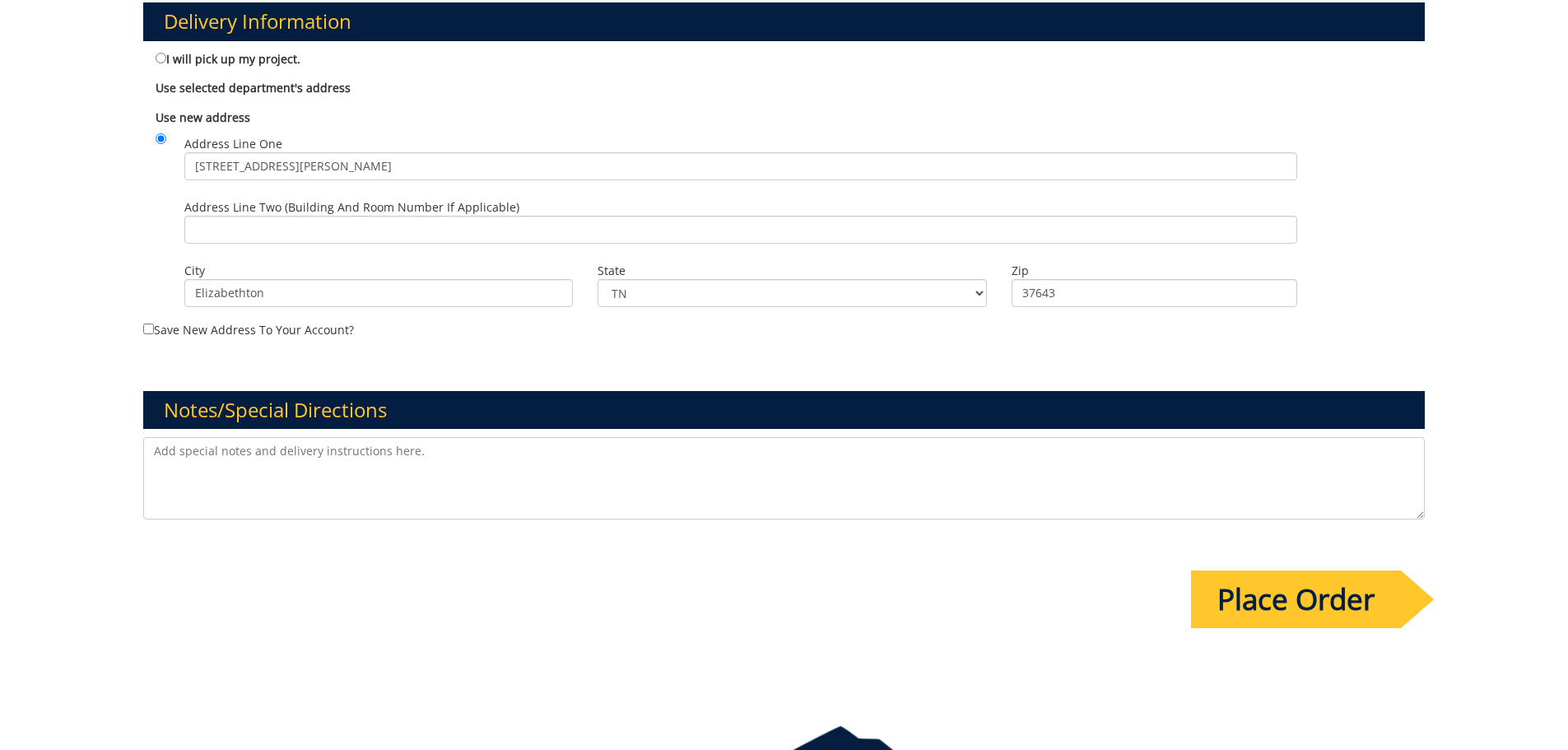
click at [1376, 601] on input "Place Order" at bounding box center [1296, 599] width 210 height 58
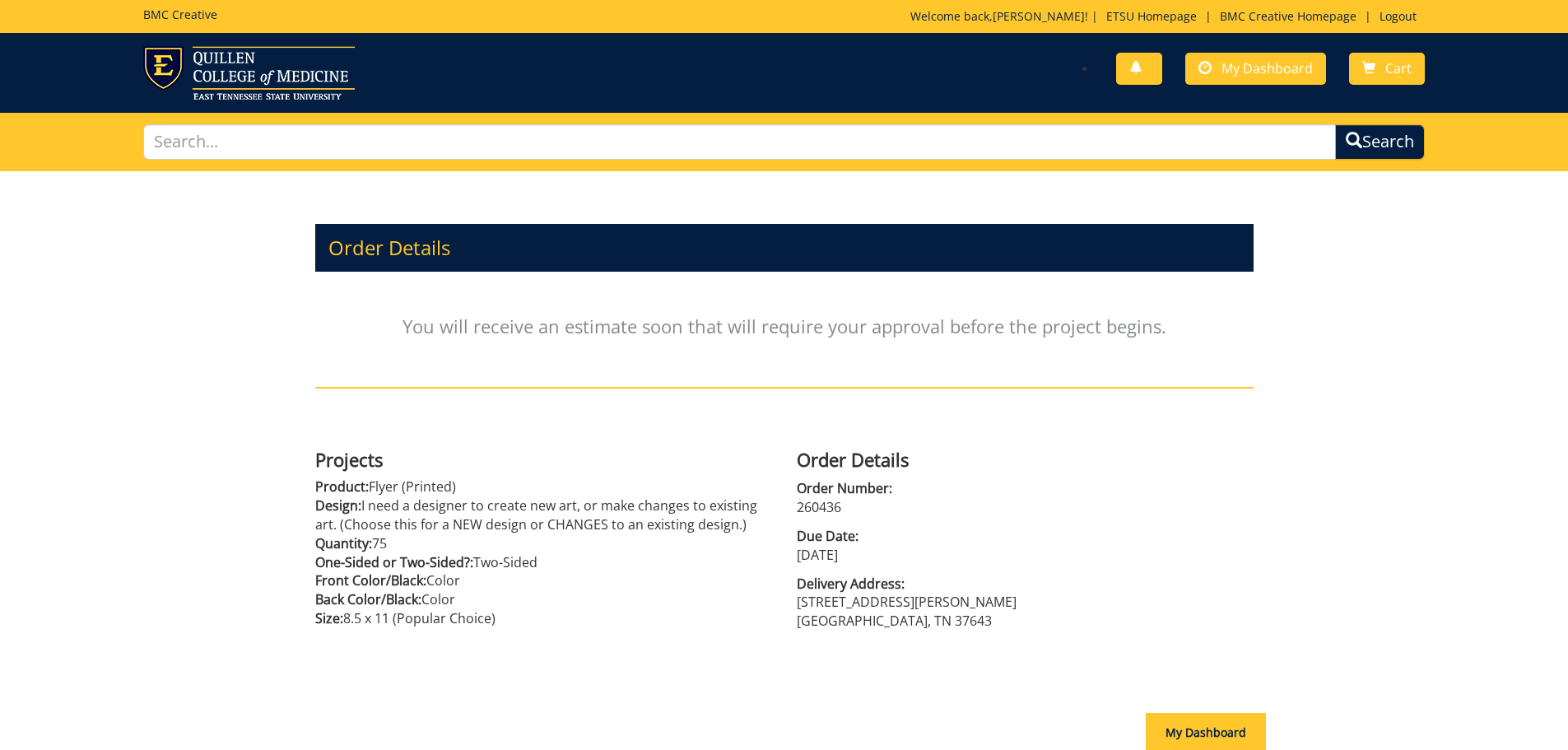
scroll to position [162, 0]
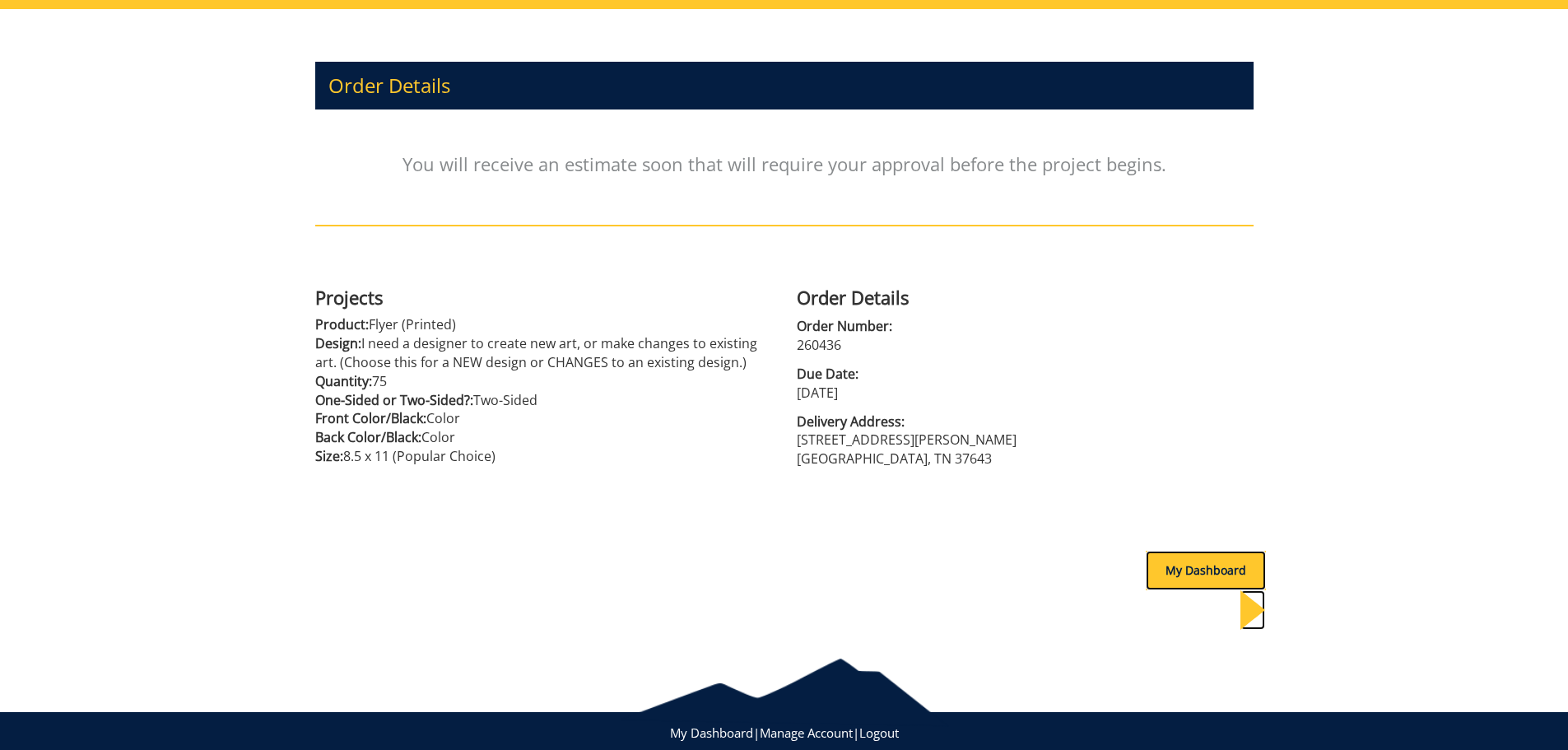
click at [1233, 574] on div "My Dashboard" at bounding box center [1205, 570] width 120 height 39
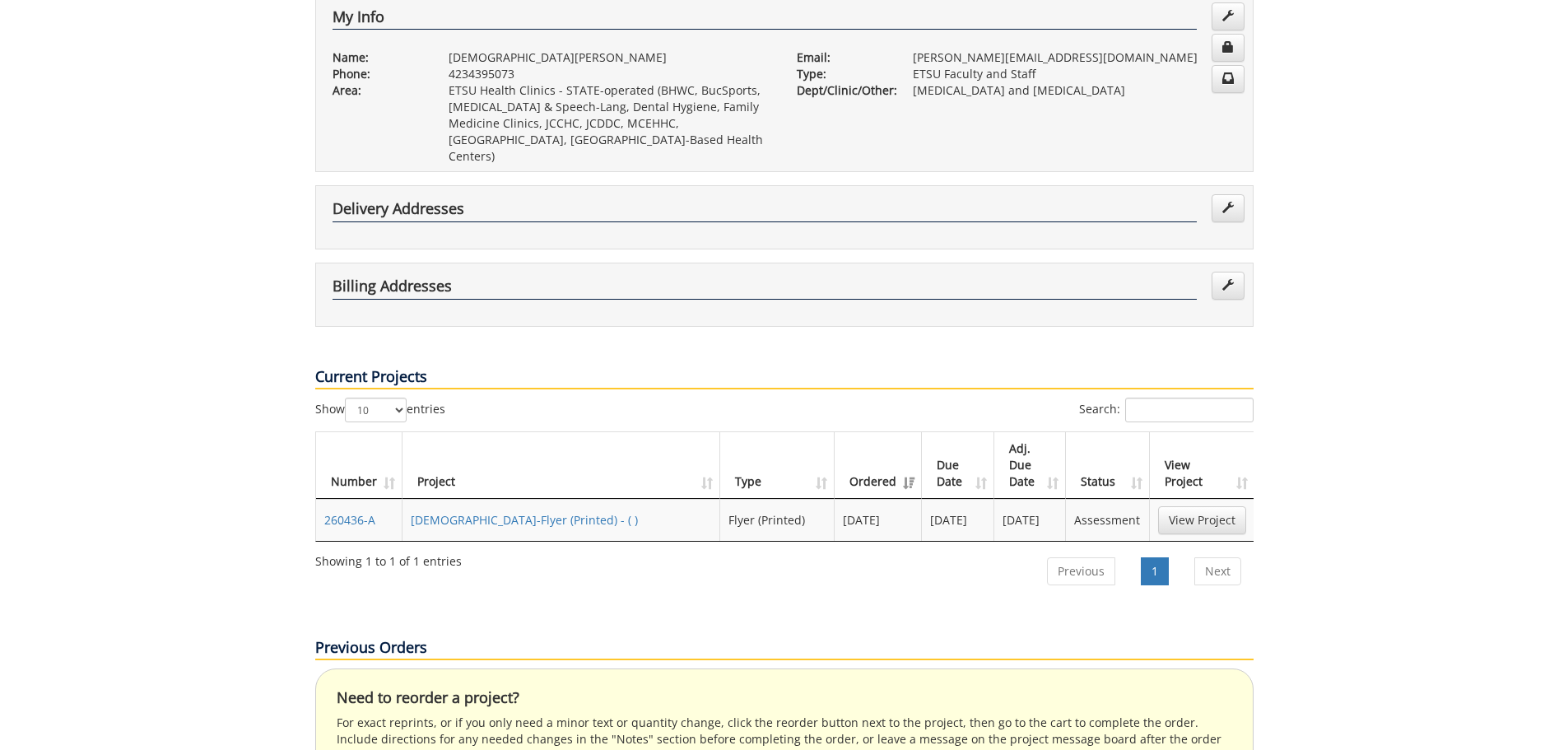
scroll to position [494, 0]
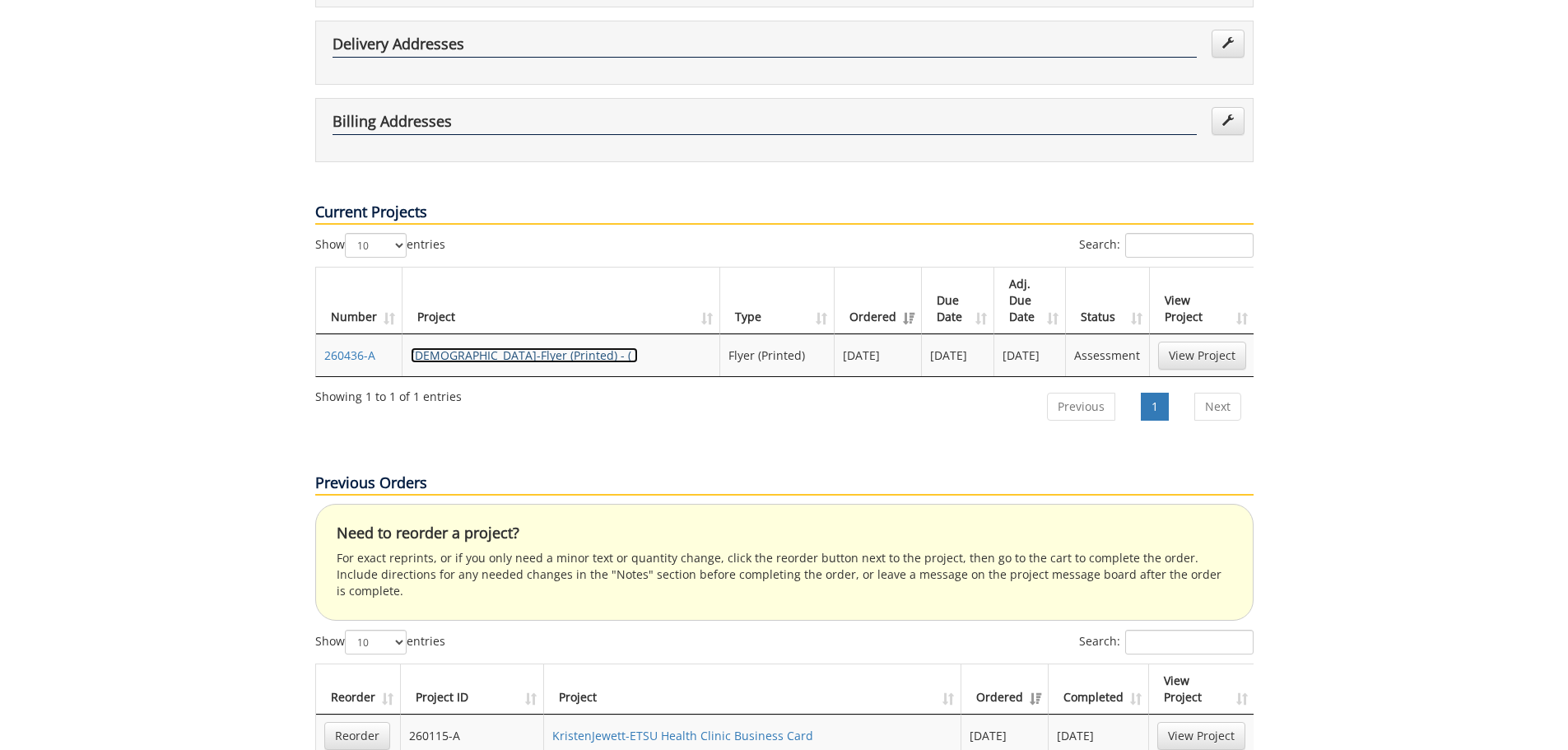
click at [560, 347] on link "KristenJewett-Flyer (Printed) - ( )" at bounding box center [523, 354] width 227 height 16
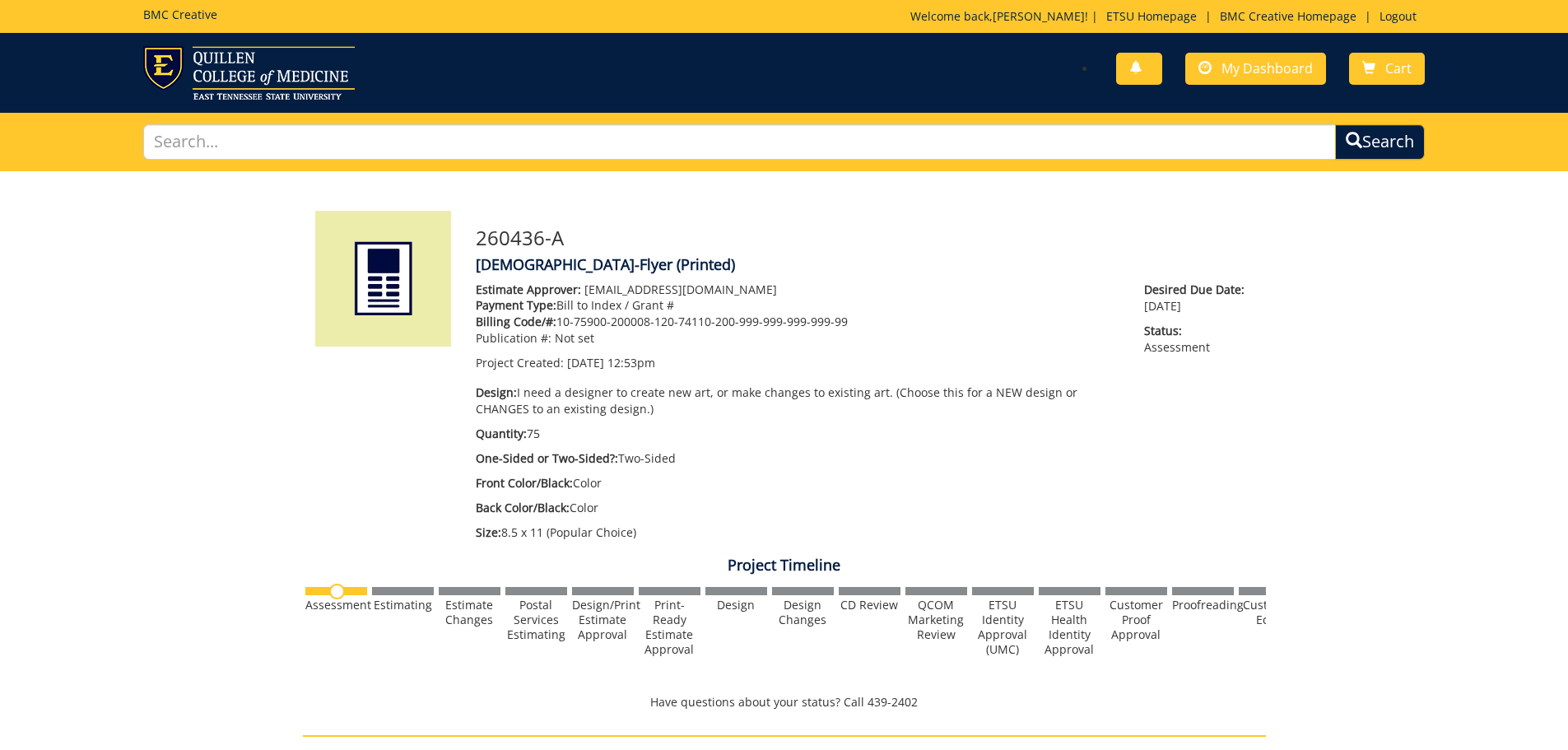
scroll to position [411, 0]
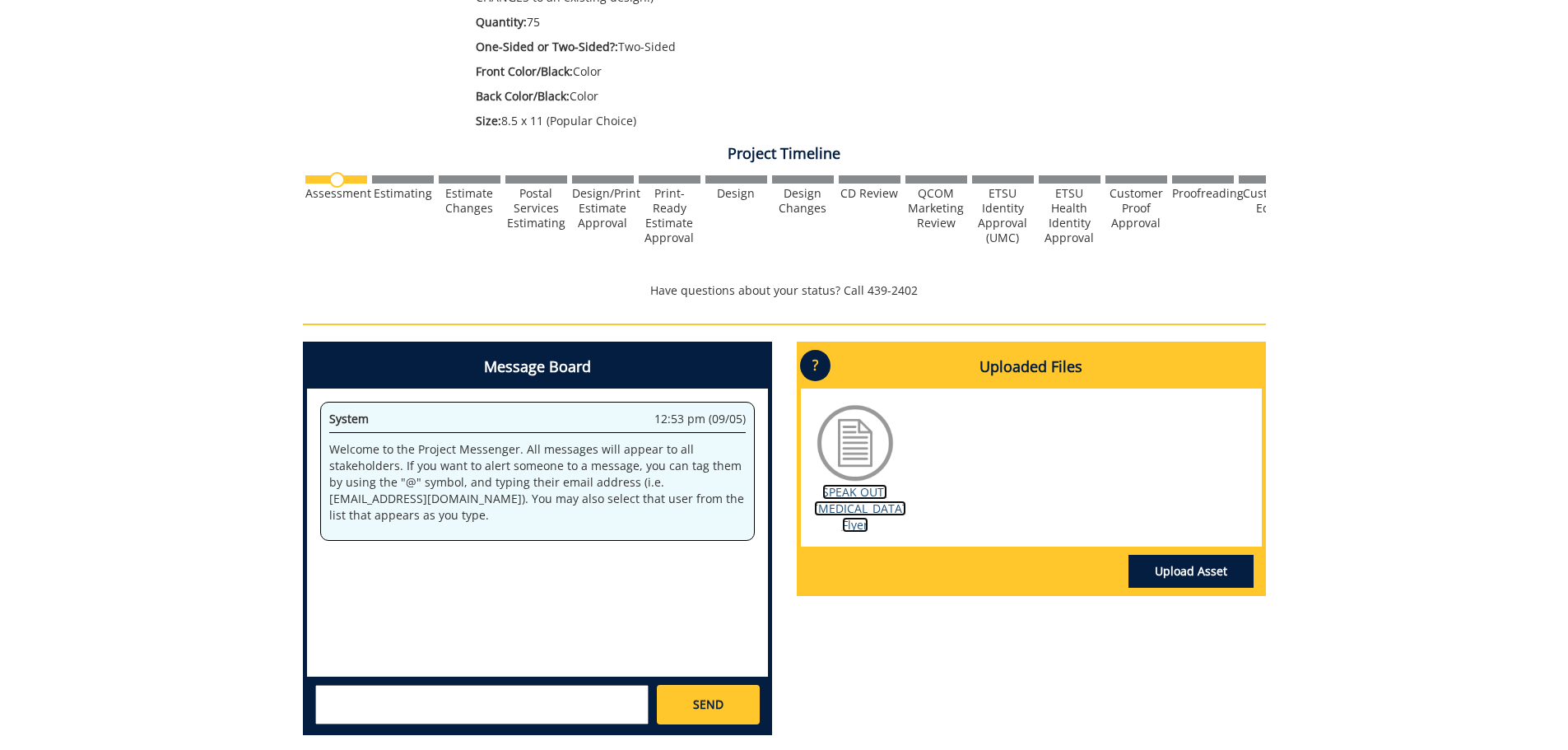
click at [861, 508] on link "SPEAK OUT! [MEDICAL_DATA] Flyer" at bounding box center [860, 508] width 92 height 49
